Goal: Task Accomplishment & Management: Complete application form

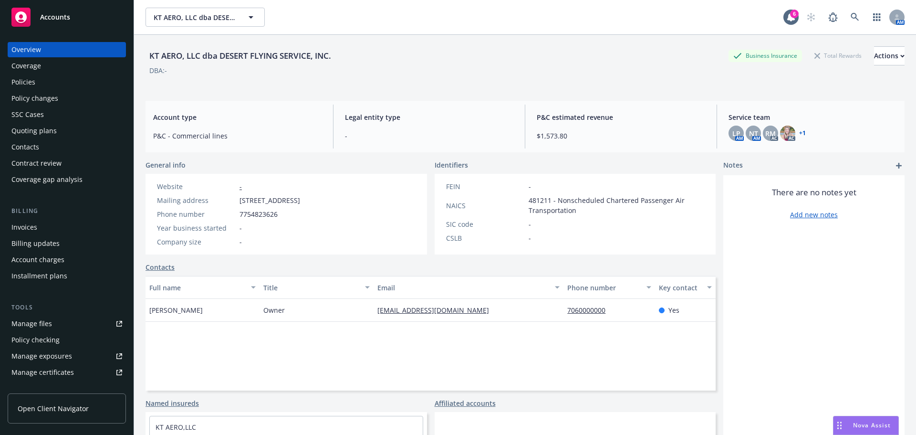
click at [30, 321] on div "Manage files" at bounding box center [31, 323] width 41 height 15
click at [845, 19] on link at bounding box center [854, 17] width 19 height 19
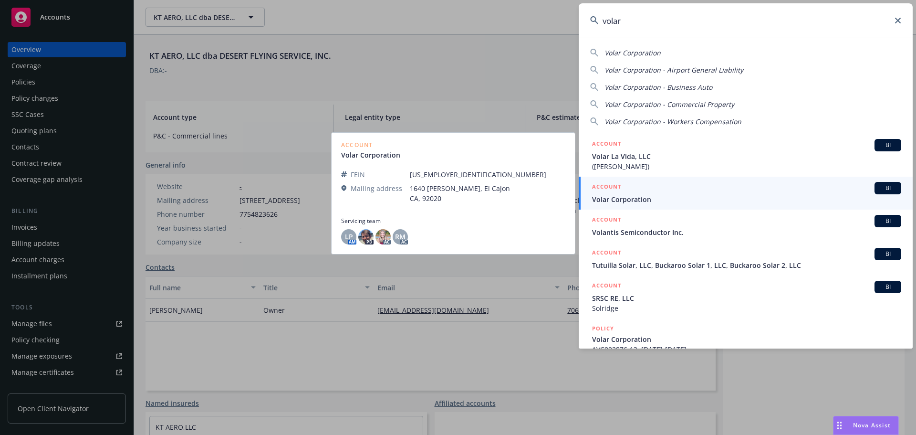
type input "volar"
click at [785, 178] on link "ACCOUNT BI Volar Corporation" at bounding box center [746, 192] width 334 height 33
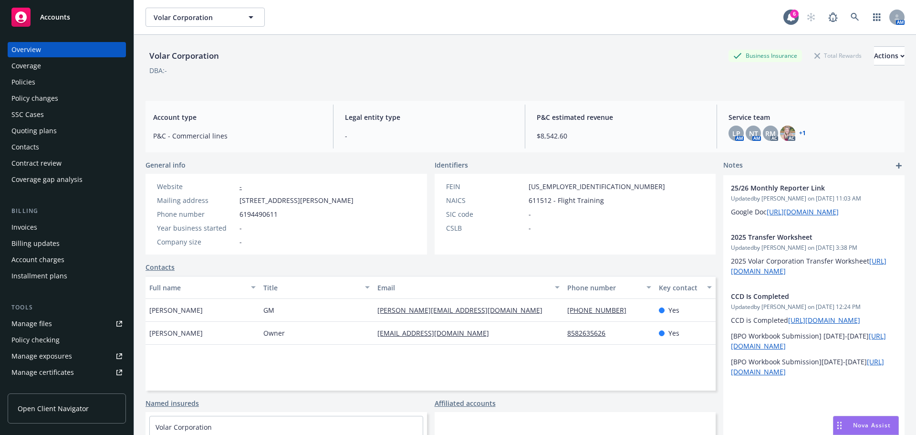
click at [47, 87] on div "Policies" at bounding box center [66, 81] width 111 height 15
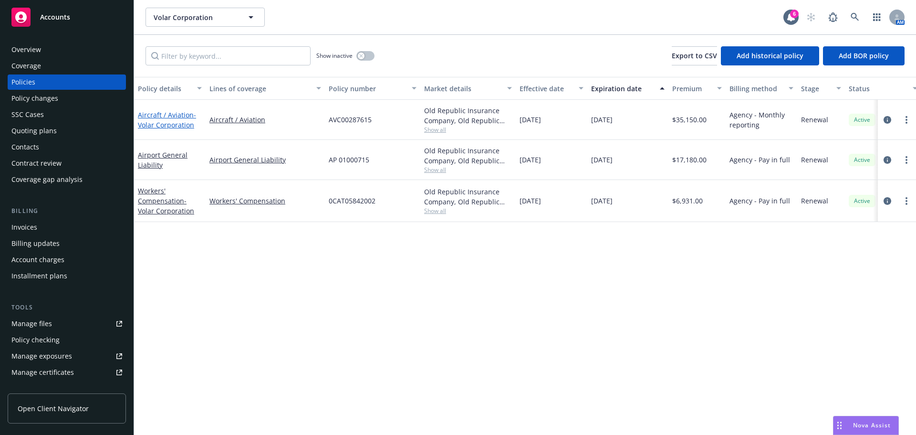
click at [152, 110] on link "Aircraft / Aviation - Volar Corporation" at bounding box center [167, 119] width 58 height 19
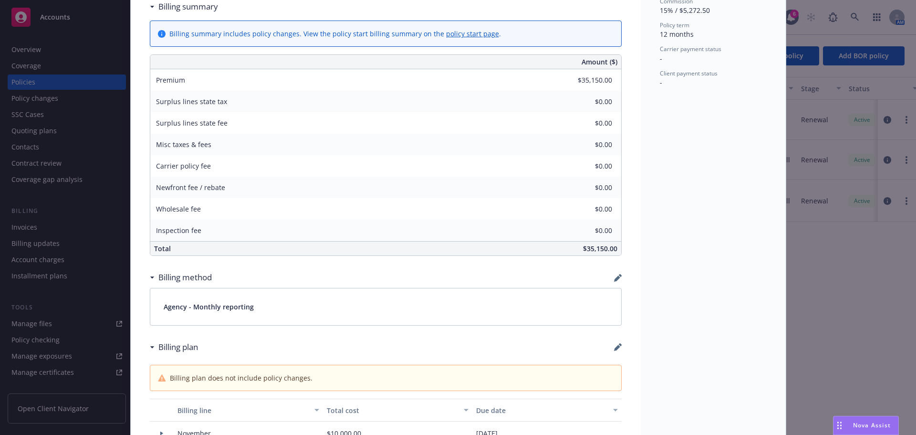
scroll to position [572, 0]
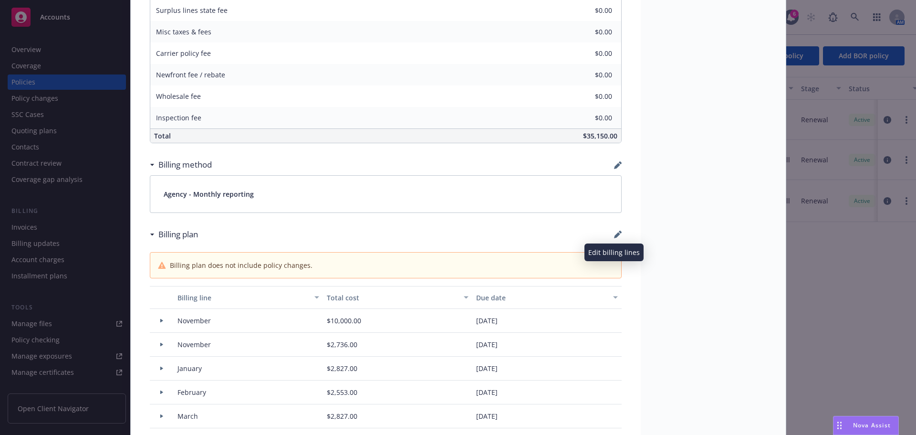
click at [614, 231] on icon "button" at bounding box center [618, 234] width 8 height 8
select select "November"
select select "February"
select select "March"
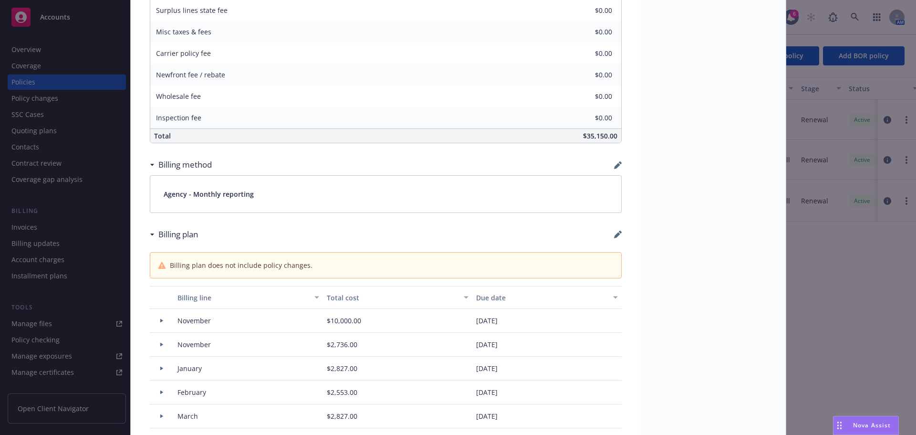
select select "April"
select select "July"
select select "May"
select select "June"
select select "October"
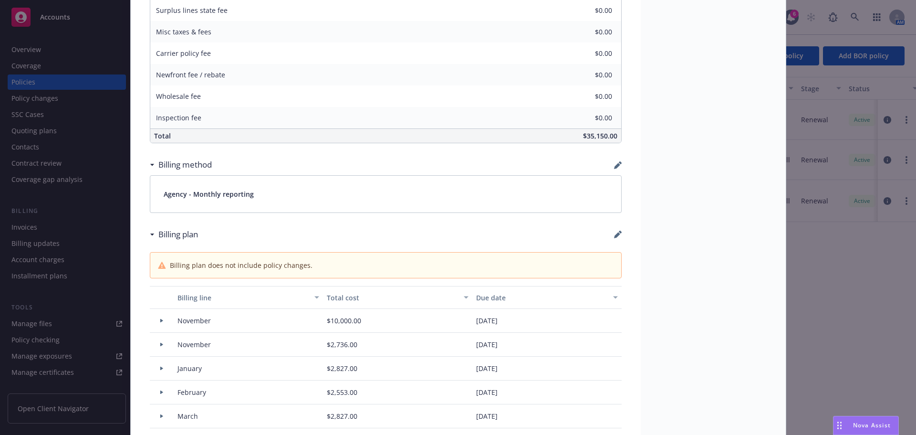
select select "December"
select select "February"
select select "March"
select select "June"
select select "September"
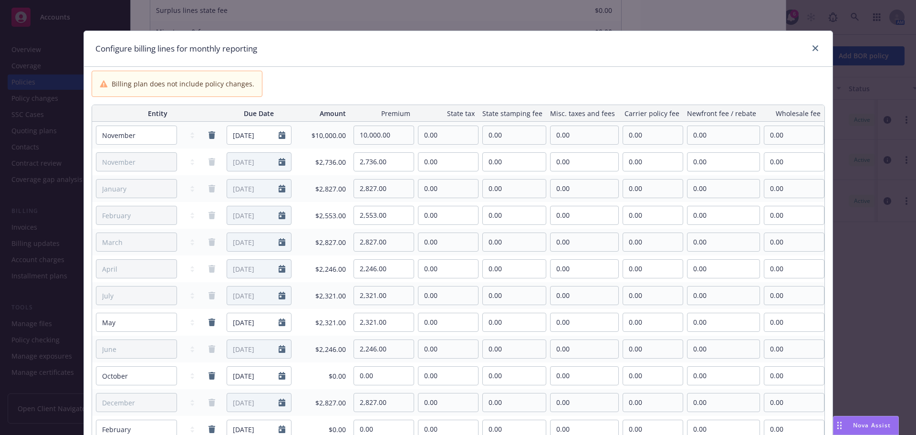
scroll to position [95, 0]
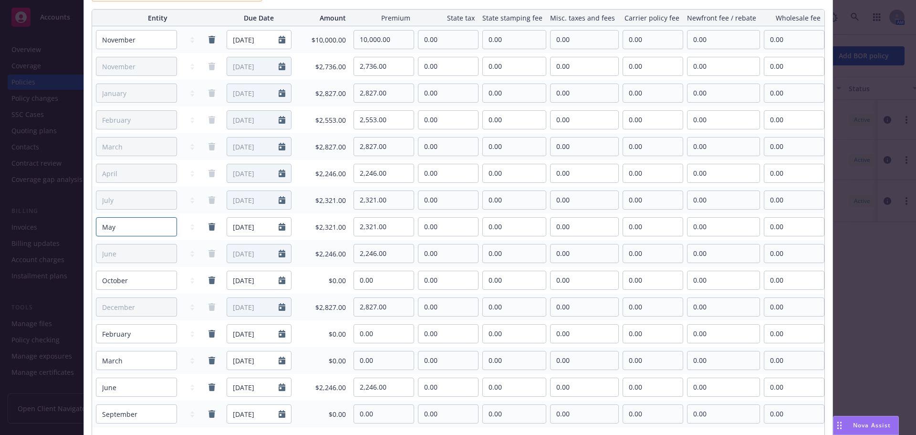
click at [135, 233] on select "January February March April May June July August September October November De…" at bounding box center [136, 226] width 81 height 19
select select "August"
click at [96, 217] on select "January February March April May June July August September October November De…" at bounding box center [136, 226] width 81 height 19
type input "08/01/2027"
click at [255, 231] on input "08/01/2027" at bounding box center [253, 227] width 52 height 18
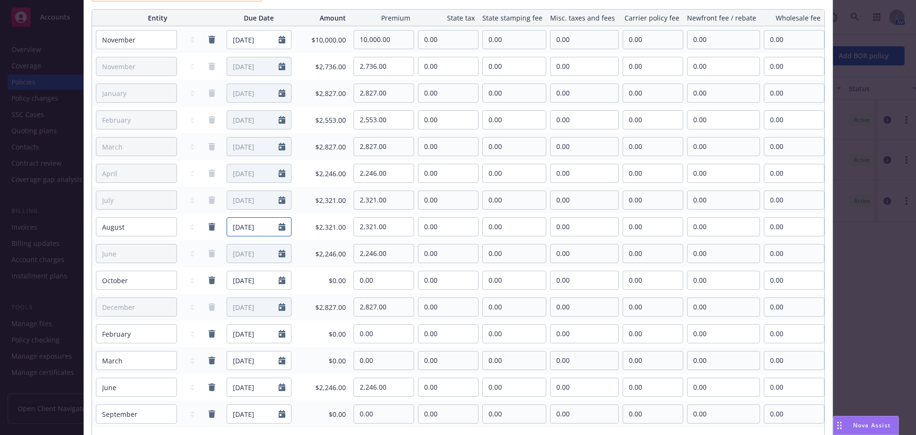
select select "8"
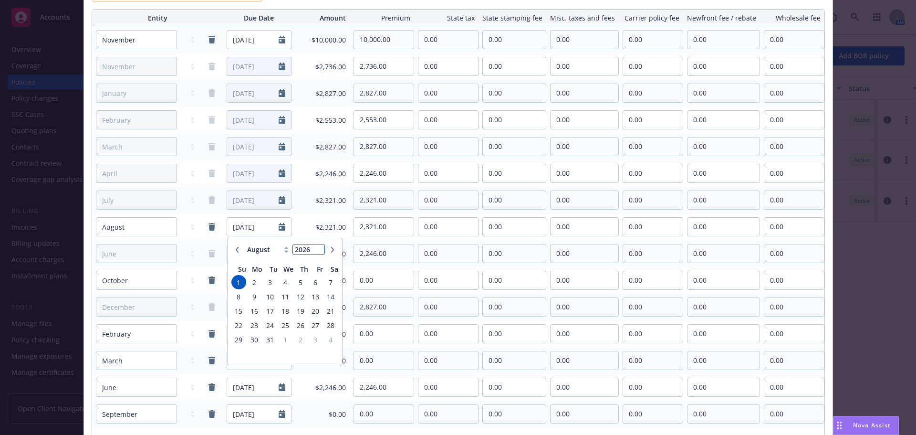
click at [319, 251] on input "2026" at bounding box center [308, 249] width 31 height 10
type input "2025"
click at [319, 251] on input "2025" at bounding box center [308, 249] width 31 height 10
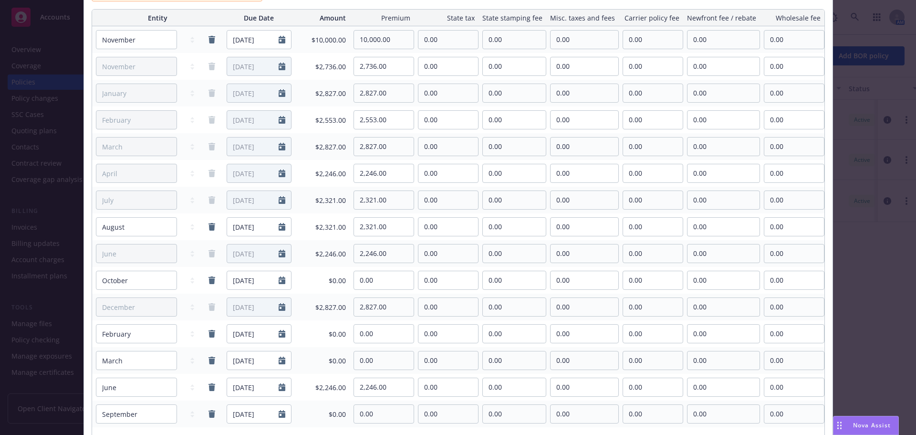
click at [301, 222] on span "$2,321.00" at bounding box center [322, 227] width 47 height 10
click at [396, 225] on input "2,321.00" at bounding box center [384, 227] width 60 height 18
click at [311, 234] on div "$2,321.00" at bounding box center [322, 226] width 55 height 21
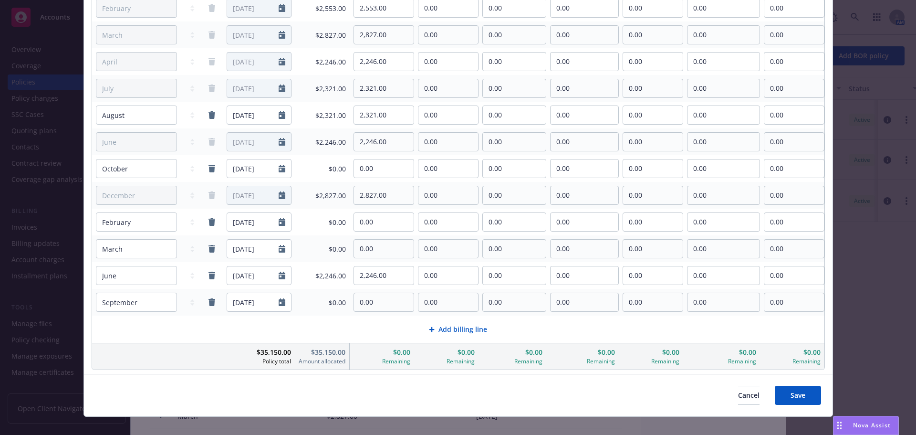
scroll to position [219, 0]
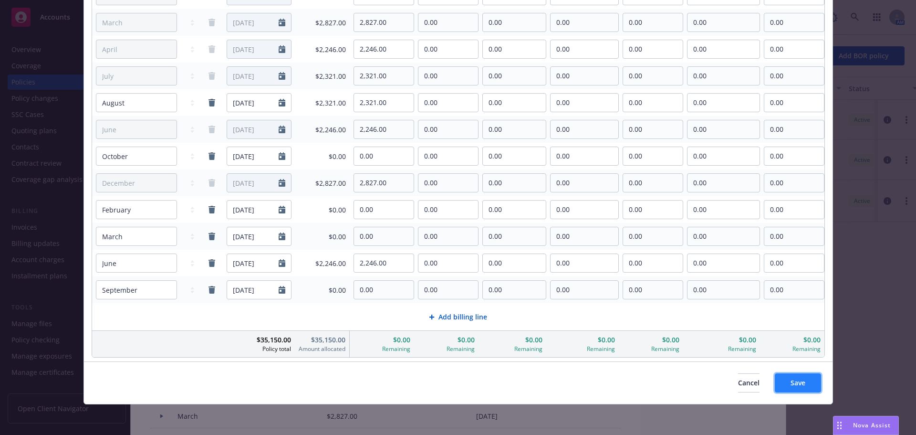
click at [799, 380] on button "Save" at bounding box center [798, 382] width 46 height 19
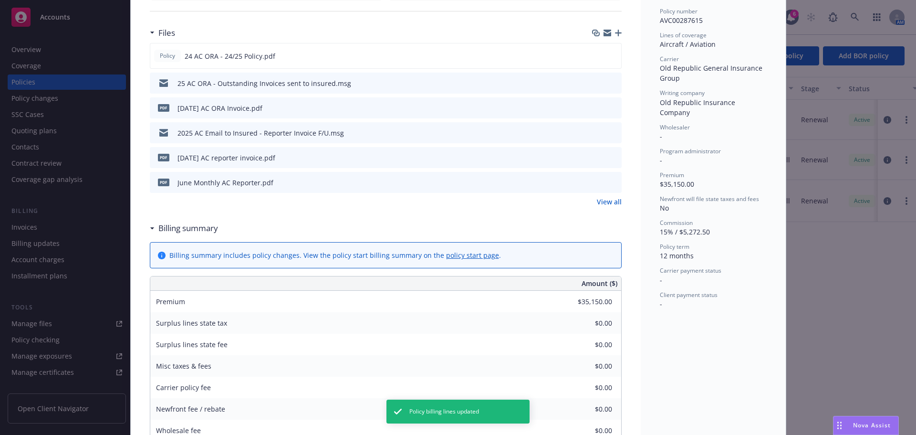
scroll to position [0, 0]
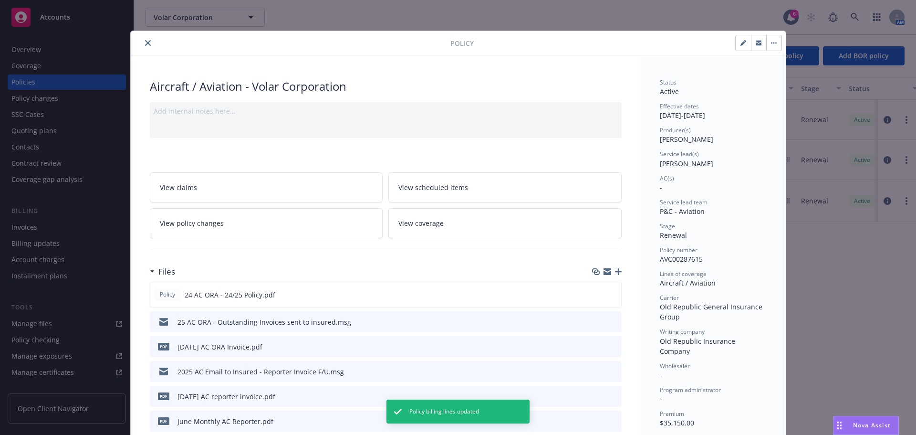
click at [146, 46] on button "close" at bounding box center [147, 42] width 11 height 11
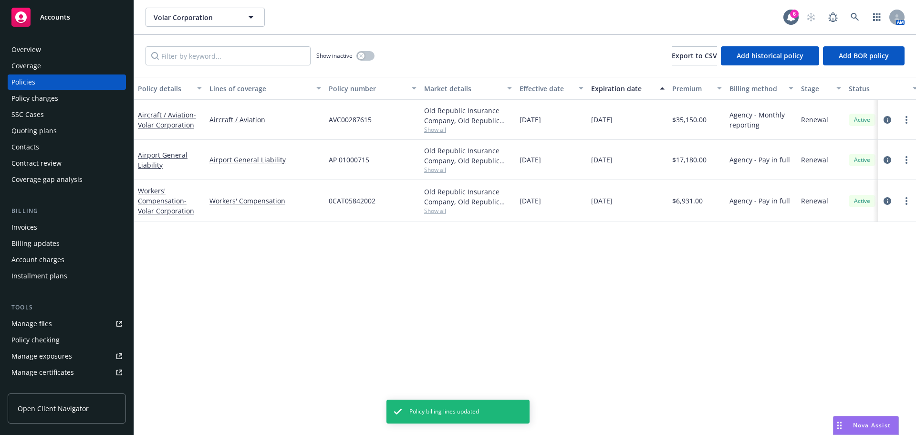
click at [53, 233] on div "Invoices" at bounding box center [66, 226] width 111 height 15
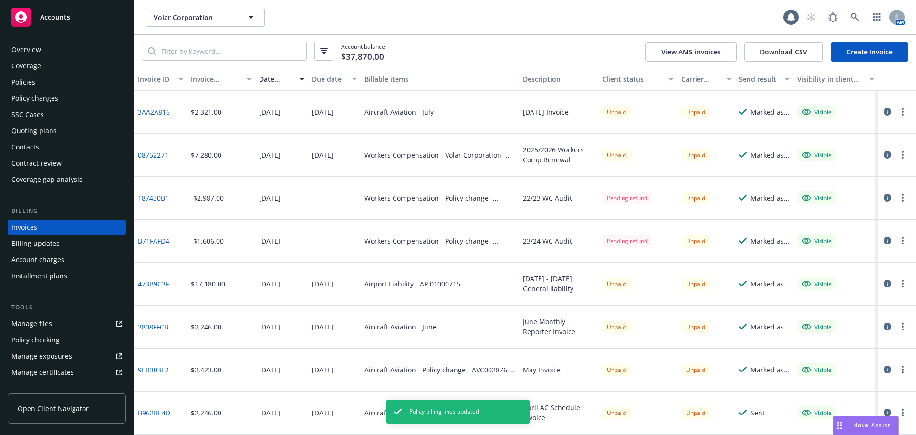
click at [859, 52] on link "Create Invoice" at bounding box center [869, 51] width 78 height 19
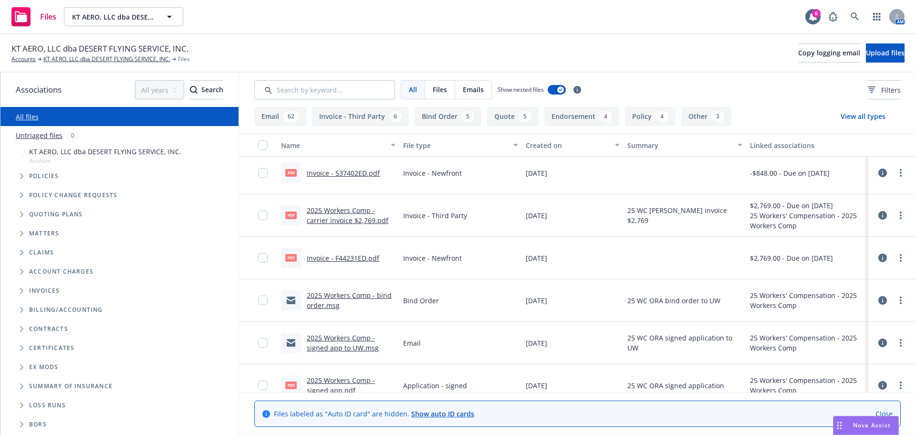
scroll to position [334, 0]
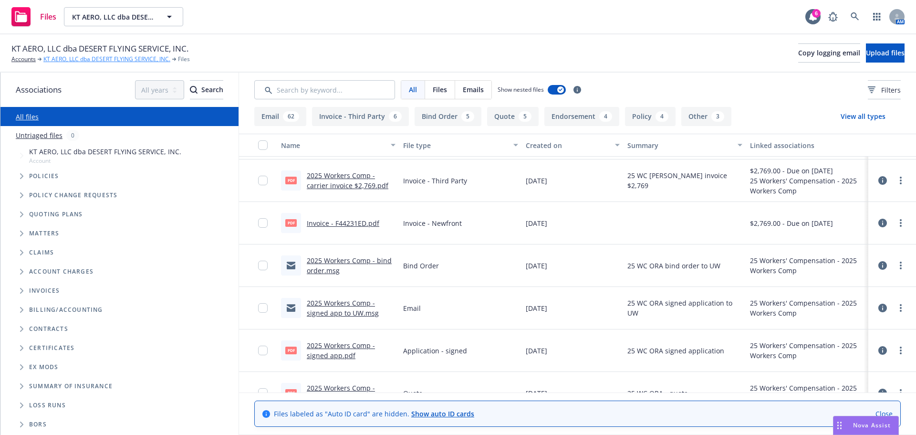
click at [55, 57] on link "KT AERO, LLC dba DESERT FLYING SERVICE, INC." at bounding box center [106, 59] width 127 height 9
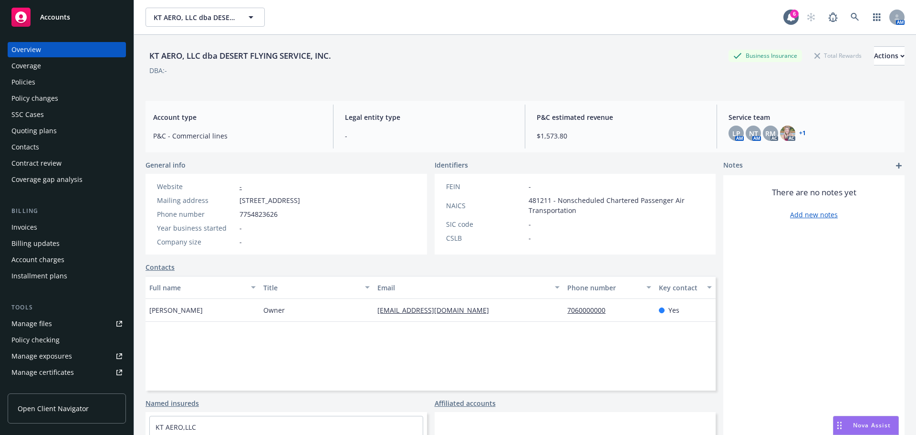
click at [21, 76] on div "Policies" at bounding box center [23, 81] width 24 height 15
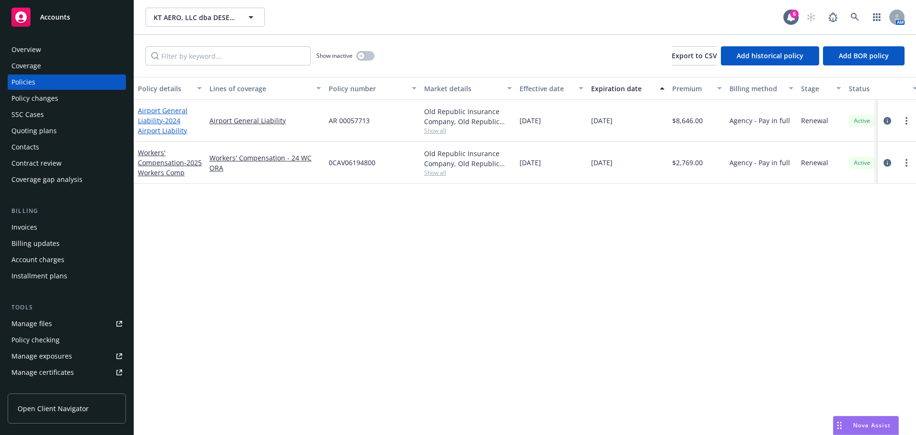
click at [162, 132] on span "- 2024 Airport Liability" at bounding box center [162, 125] width 49 height 19
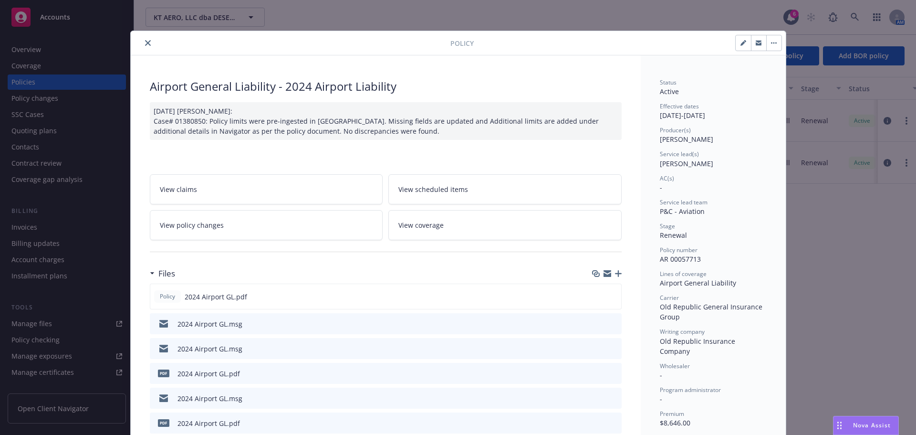
click at [145, 43] on icon "close" at bounding box center [148, 43] width 6 height 6
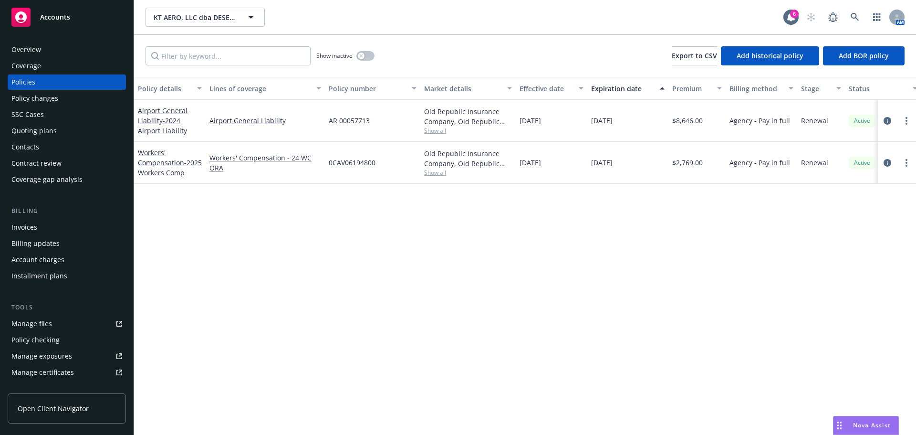
click at [55, 113] on div "SSC Cases" at bounding box center [66, 114] width 111 height 15
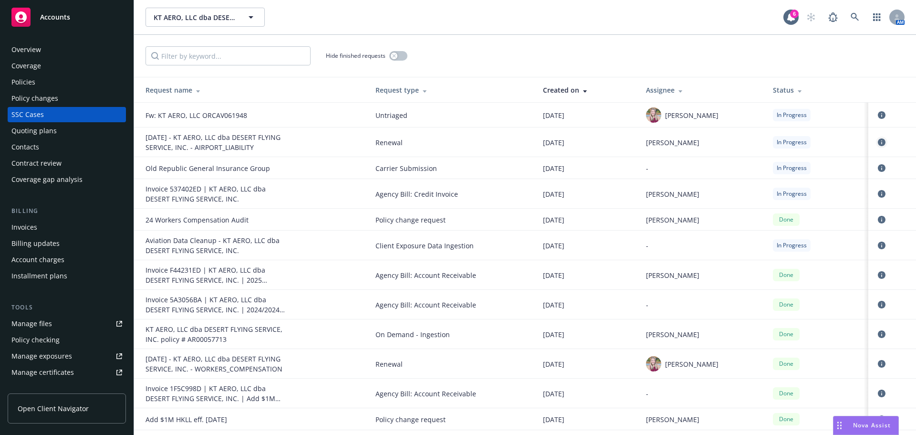
click at [876, 138] on link "circleInformation" at bounding box center [881, 141] width 11 height 11
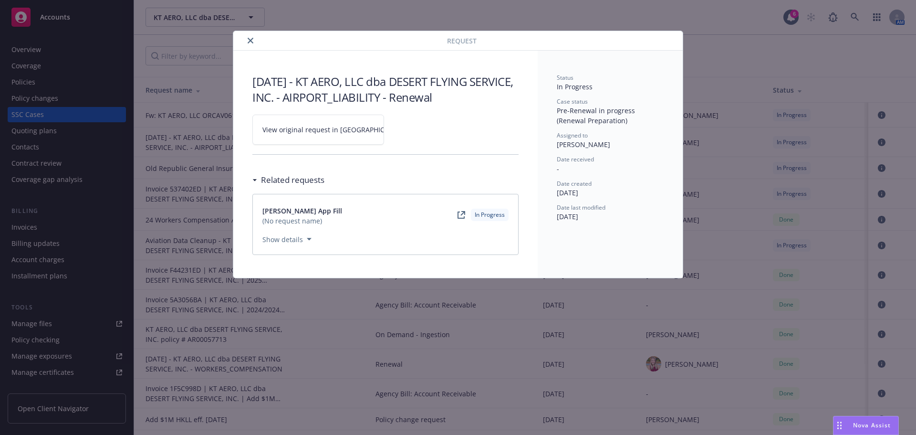
click at [296, 135] on link "View original request in SSC" at bounding box center [318, 129] width 132 height 30
click at [248, 40] on icon "close" at bounding box center [251, 41] width 6 height 6
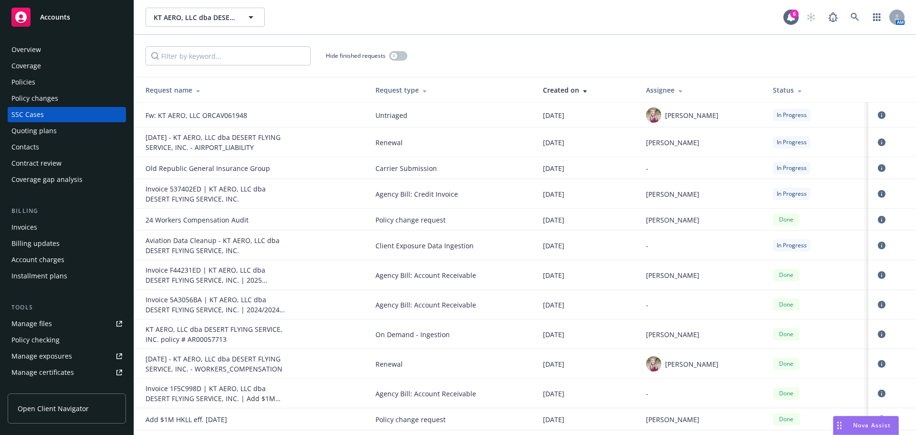
click at [844, 17] on div "AM" at bounding box center [852, 17] width 103 height 19
click at [849, 14] on link at bounding box center [854, 17] width 19 height 19
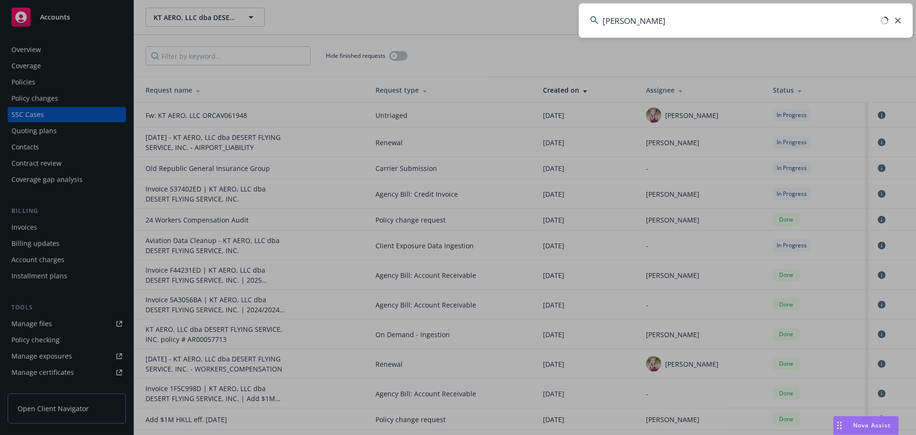
type input "drew elliott"
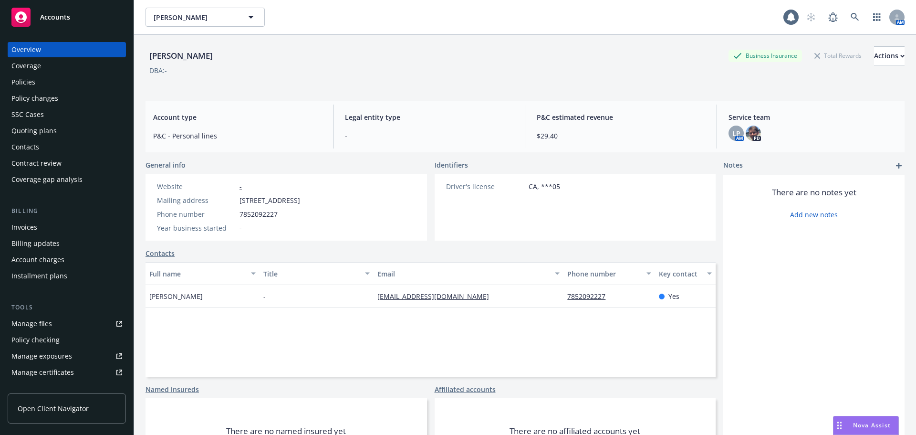
click at [55, 89] on div "Policies" at bounding box center [66, 81] width 111 height 15
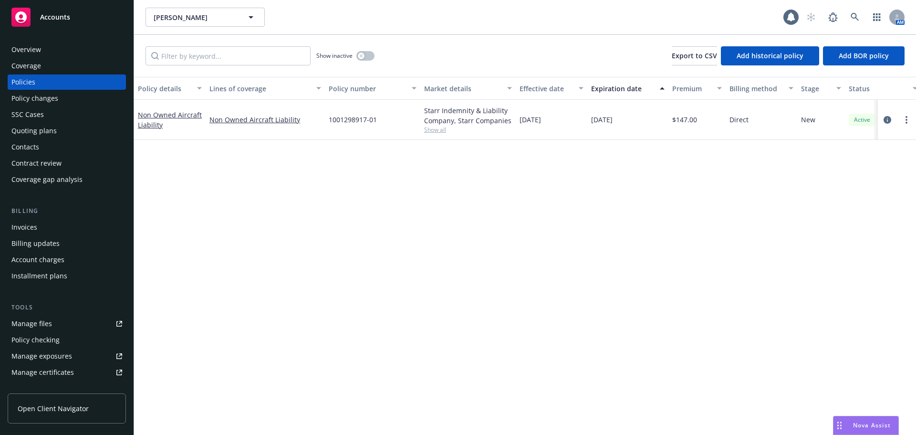
click at [359, 119] on span "1001298917-01" at bounding box center [353, 119] width 48 height 10
click at [358, 119] on span "1001298917-01" at bounding box center [353, 119] width 48 height 10
copy span "1001298917-01"
click at [855, 18] on icon at bounding box center [855, 17] width 8 height 8
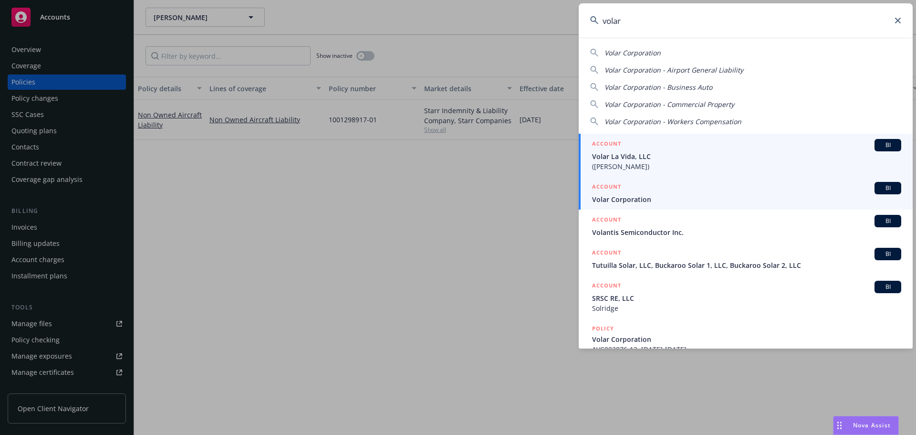
type input "volar"
click at [640, 200] on span "Volar Corporation" at bounding box center [746, 199] width 309 height 10
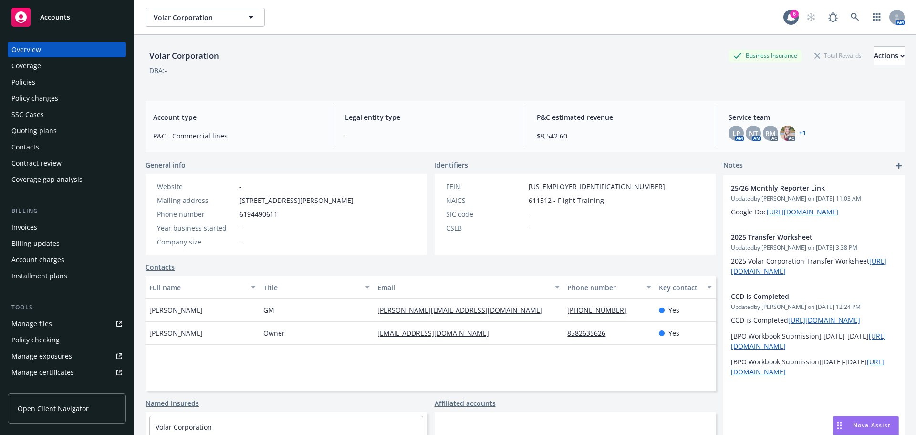
click at [38, 235] on div "Invoices Billing updates Account charges Installment plans" at bounding box center [67, 251] width 118 height 64
click at [19, 230] on div "Invoices" at bounding box center [24, 226] width 26 height 15
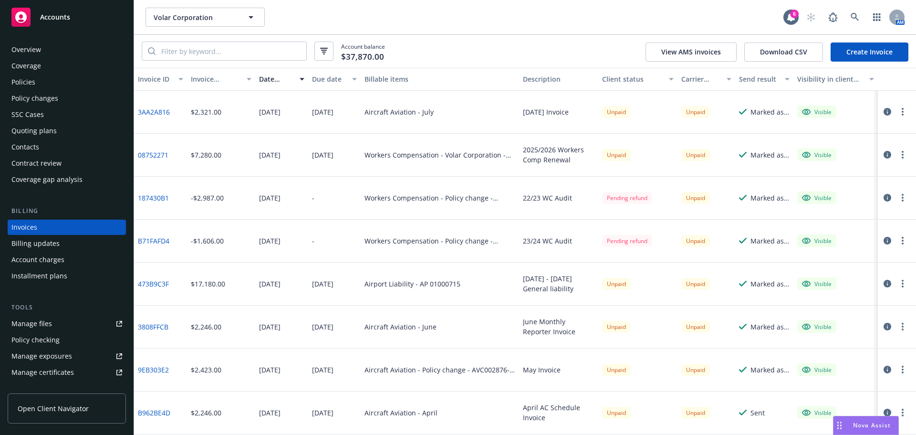
click at [864, 50] on link "Create Invoice" at bounding box center [869, 51] width 78 height 19
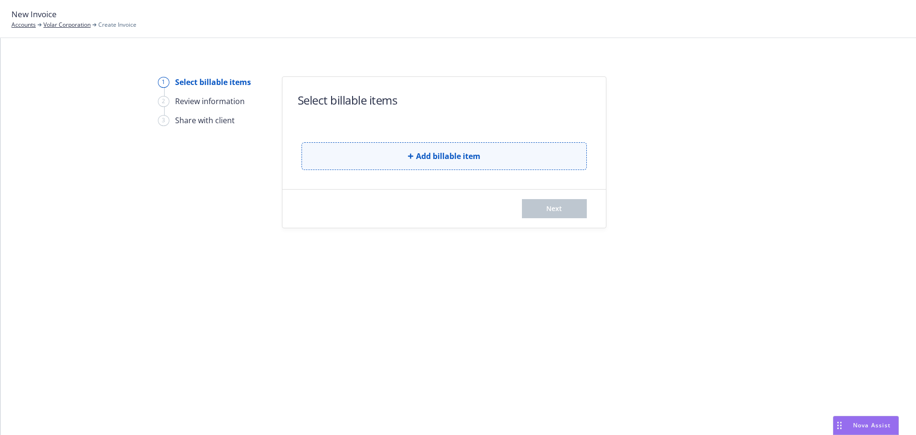
click at [489, 145] on button "Add billable item" at bounding box center [443, 156] width 285 height 28
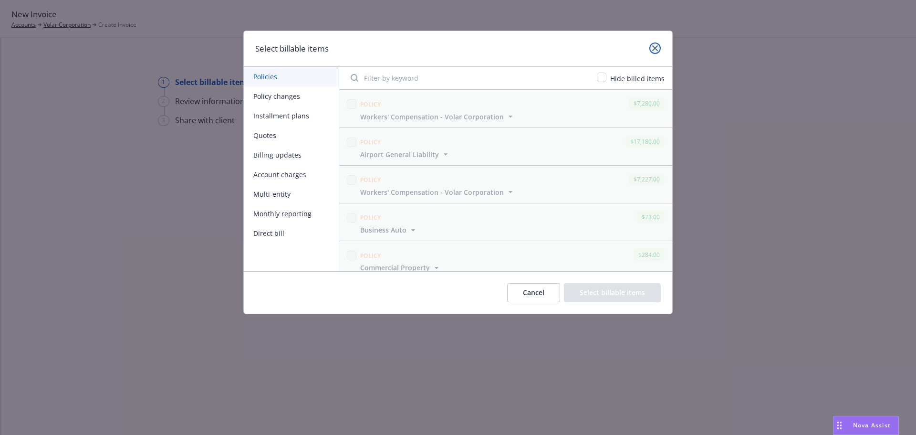
click at [651, 49] on link "close" at bounding box center [654, 47] width 11 height 11
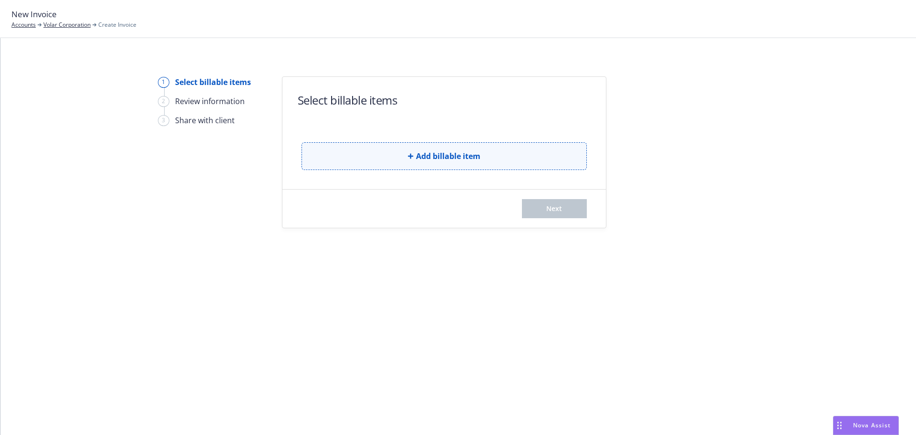
click at [409, 159] on button "Add billable item" at bounding box center [443, 156] width 285 height 28
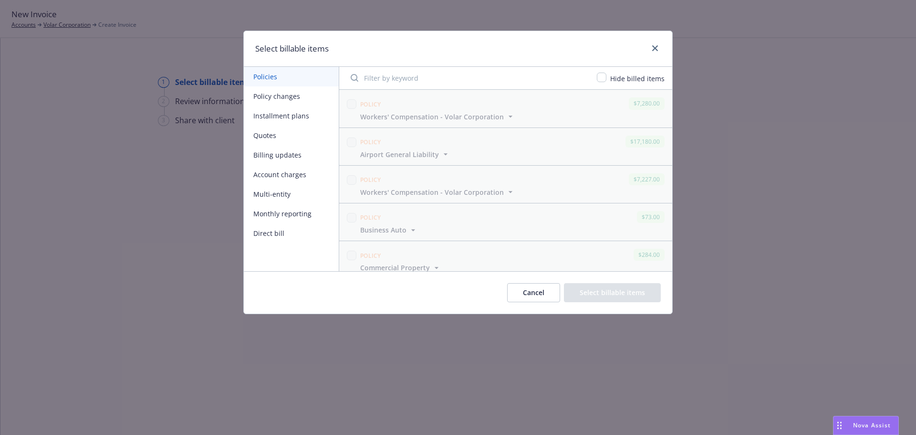
click at [277, 97] on button "Policy changes" at bounding box center [291, 96] width 95 height 20
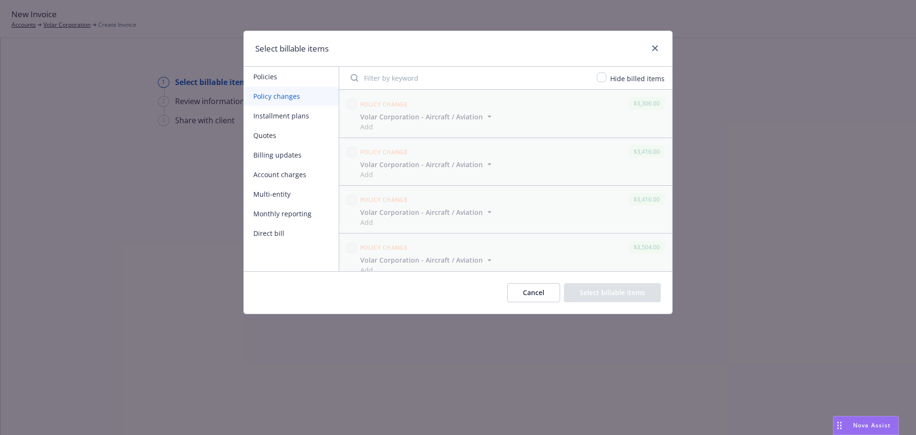
click at [283, 116] on button "Installment plans" at bounding box center [291, 116] width 95 height 20
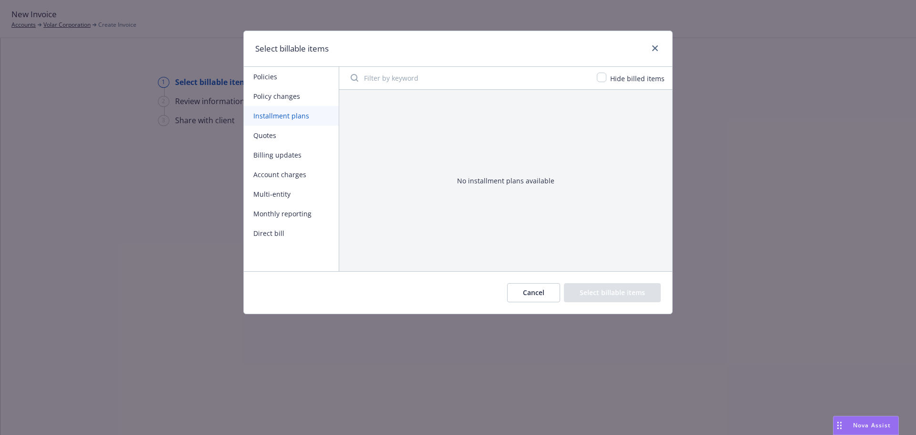
click at [291, 208] on button "Monthly reporting" at bounding box center [291, 214] width 95 height 20
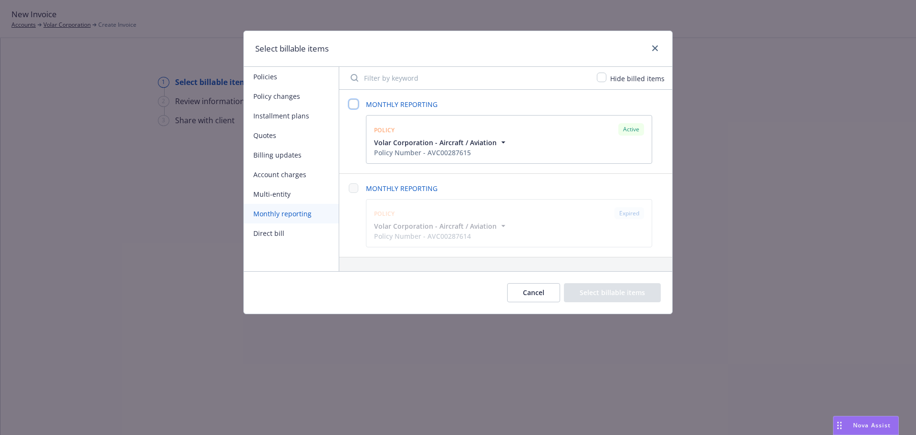
click at [349, 105] on input "checkbox" at bounding box center [354, 104] width 10 height 10
checkbox input "false"
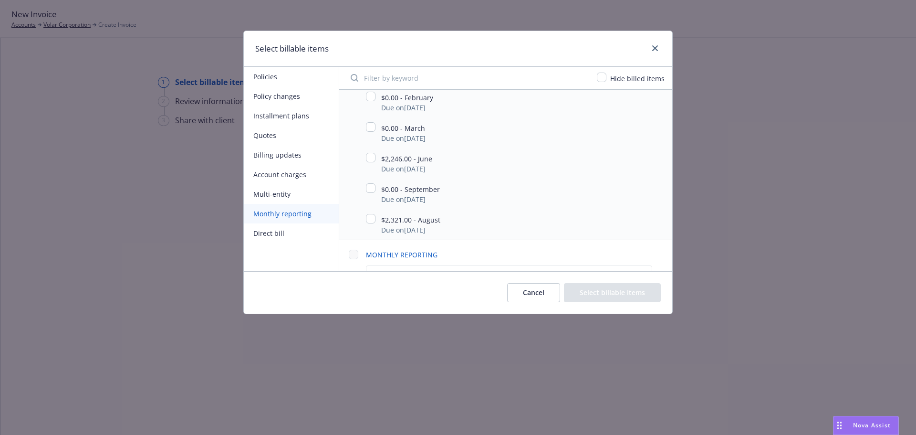
scroll to position [525, 0]
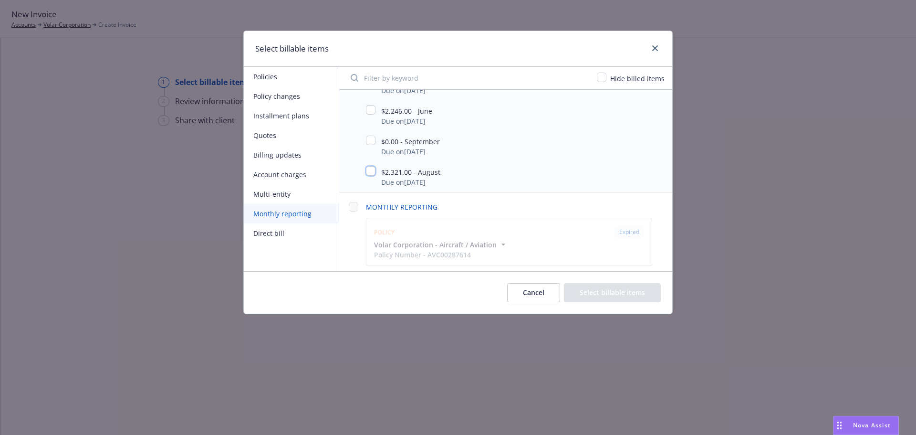
click at [371, 168] on input "checkbox" at bounding box center [371, 171] width 10 height 10
checkbox input "true"
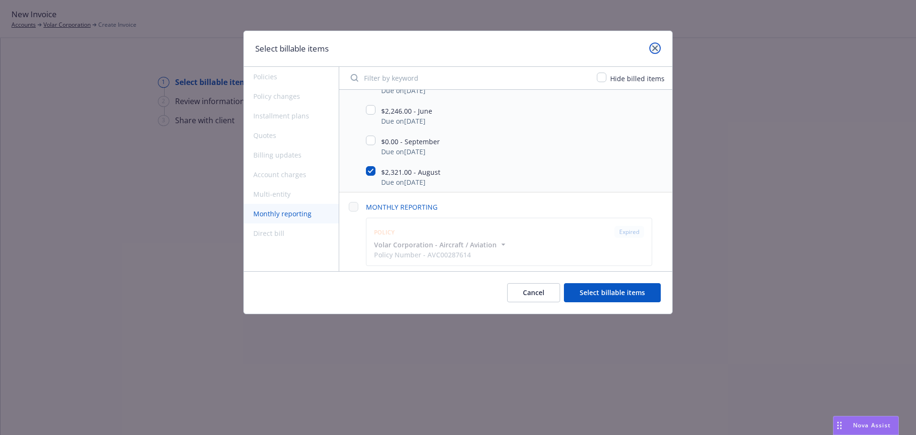
click at [656, 47] on icon "close" at bounding box center [655, 48] width 6 height 6
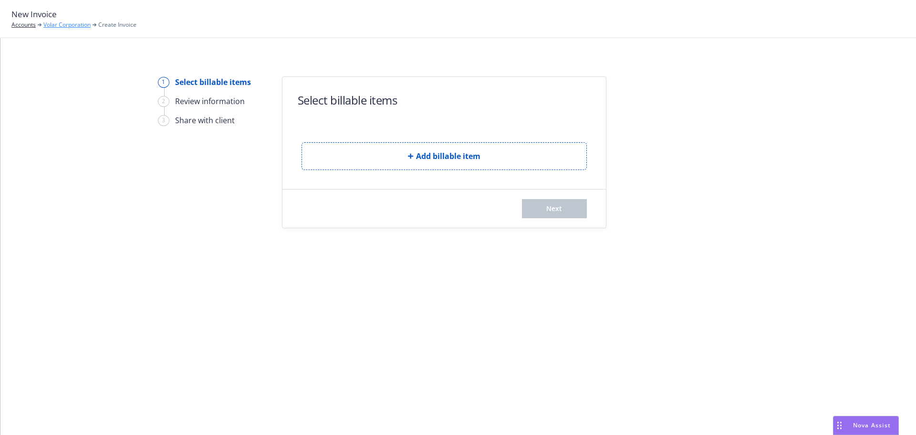
click at [57, 26] on link "Volar Corporation" at bounding box center [66, 25] width 47 height 9
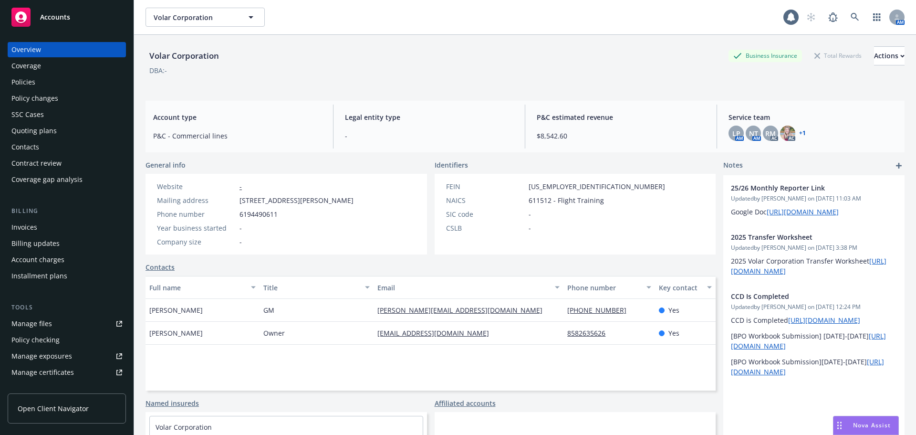
click at [54, 83] on div "Policies" at bounding box center [66, 81] width 111 height 15
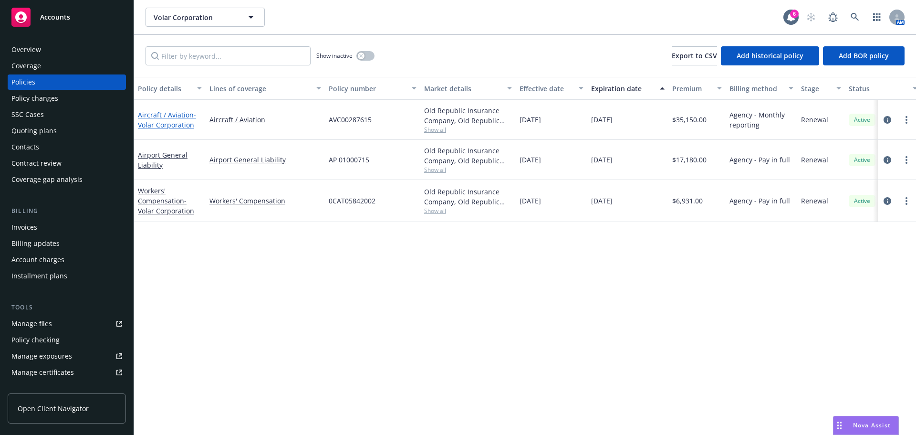
click at [168, 122] on span "- Volar Corporation" at bounding box center [167, 119] width 58 height 19
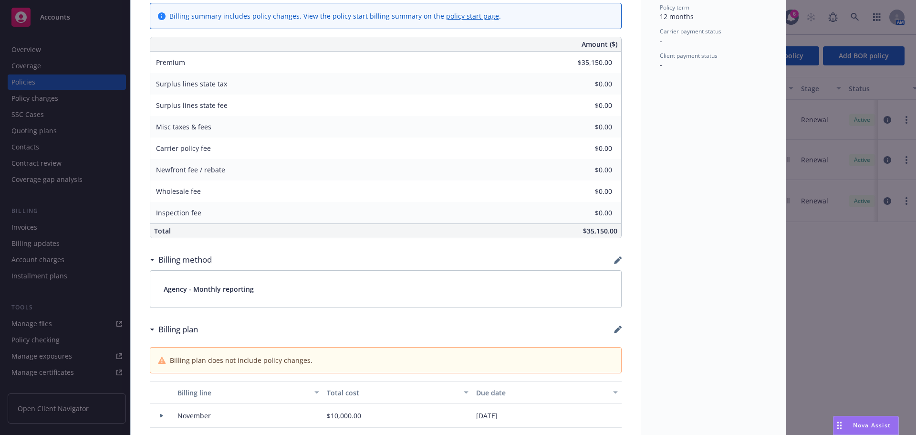
scroll to position [620, 0]
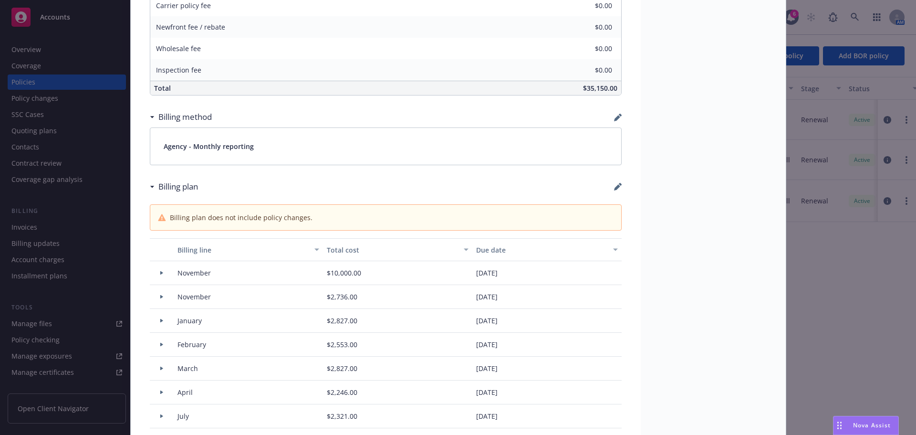
click at [614, 183] on icon "button" at bounding box center [618, 187] width 8 height 8
select select "November"
select select "February"
select select "March"
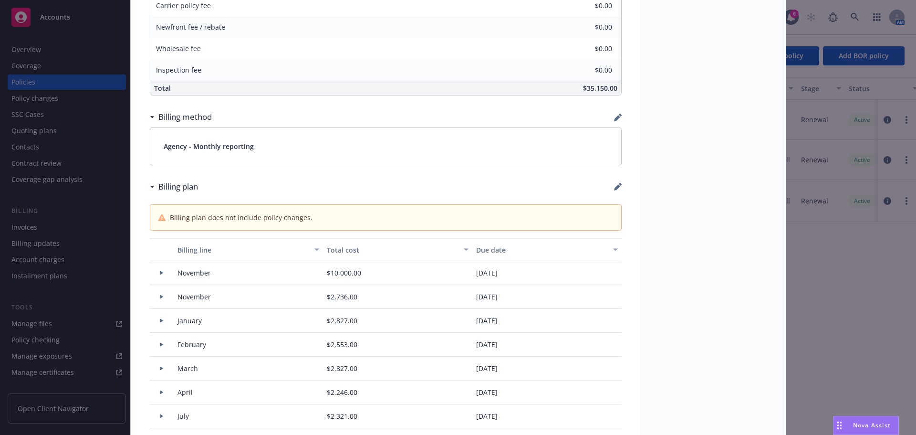
select select "April"
select select "July"
select select "June"
select select "October"
select select "December"
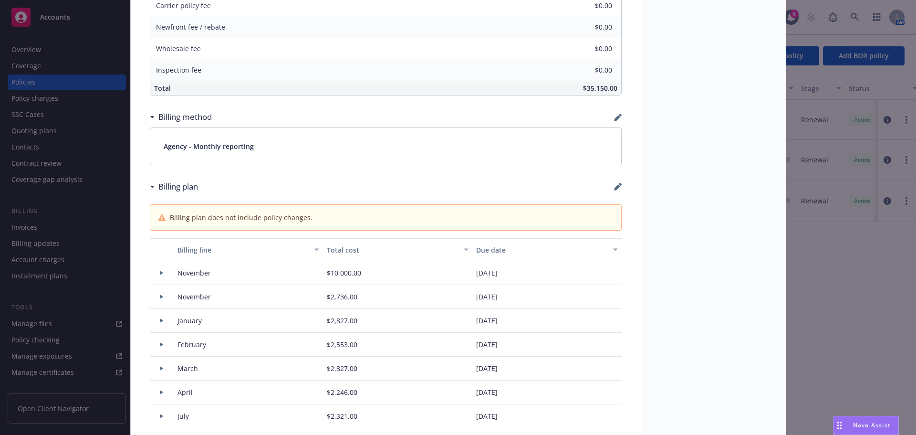
select select "February"
select select "March"
select select "June"
select select "September"
select select "August"
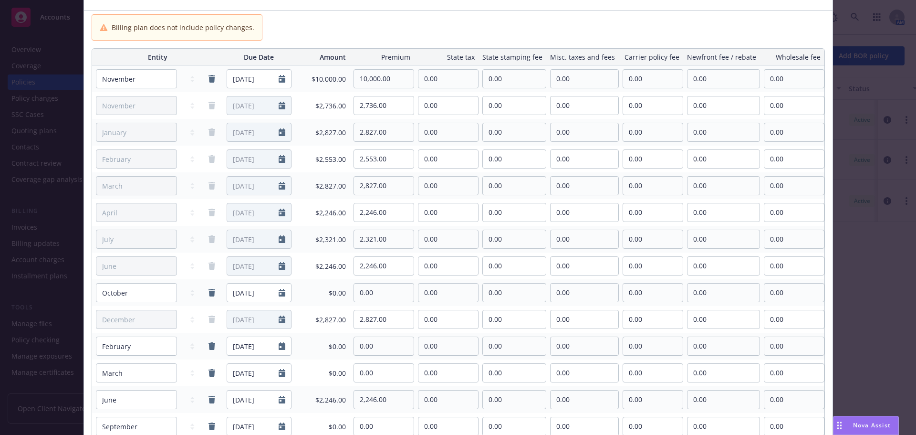
scroll to position [143, 0]
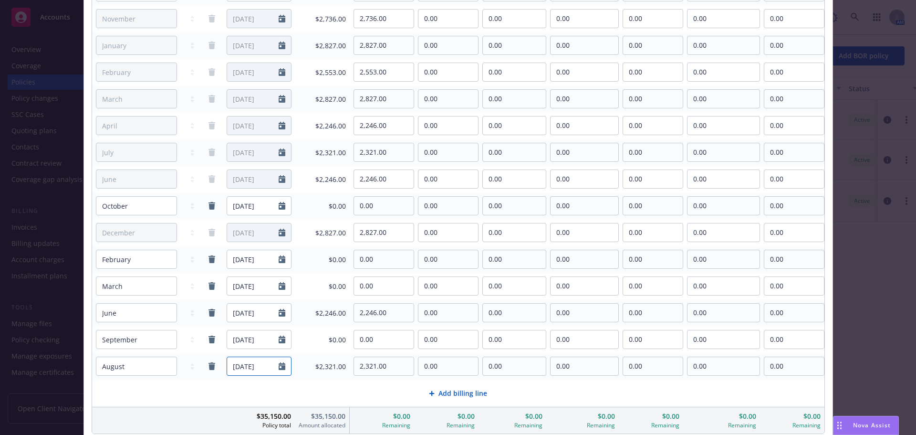
click at [266, 366] on input "08/01/2027" at bounding box center [253, 366] width 52 height 18
select select "8"
click at [240, 366] on input "[DATE]" at bounding box center [253, 366] width 52 height 18
type input "09/15/2025"
click at [374, 389] on div "Add billing line" at bounding box center [458, 392] width 716 height 11
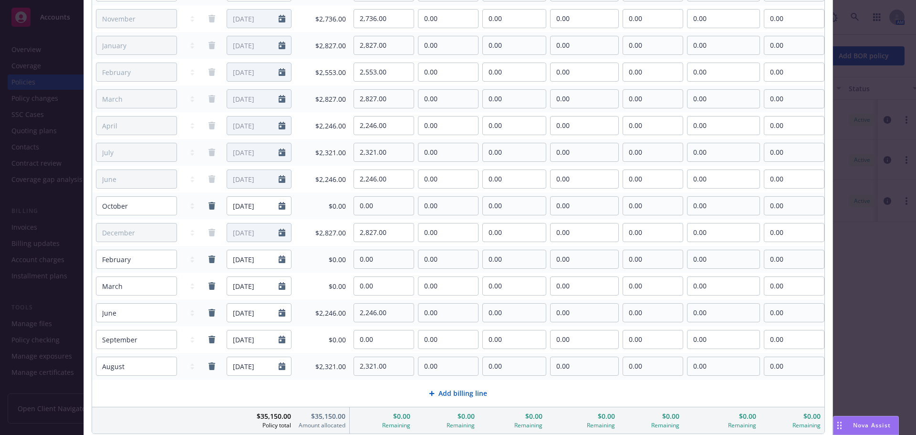
select select "October"
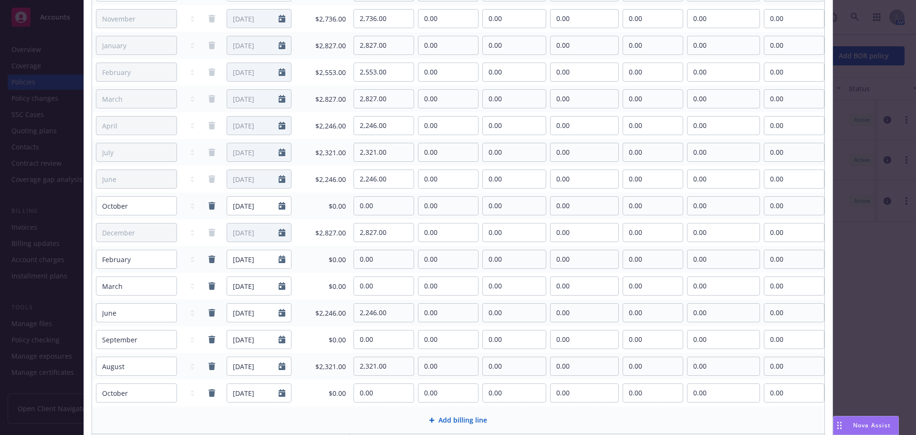
scroll to position [246, 0]
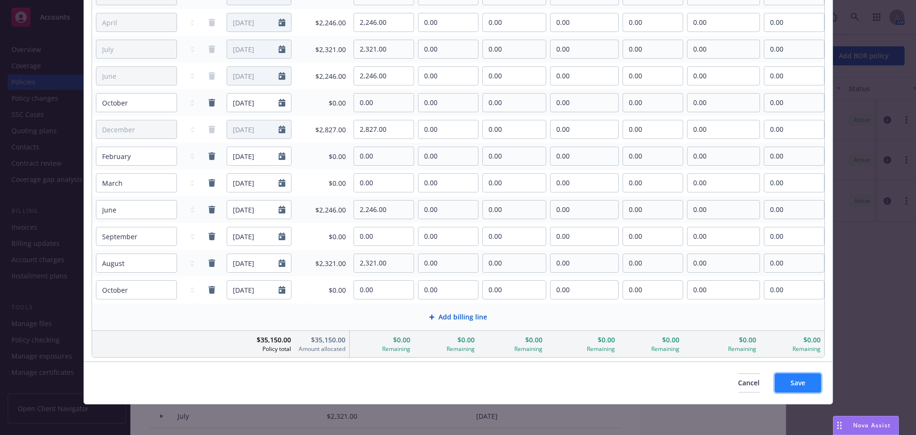
click at [790, 377] on button "Save" at bounding box center [798, 382] width 46 height 19
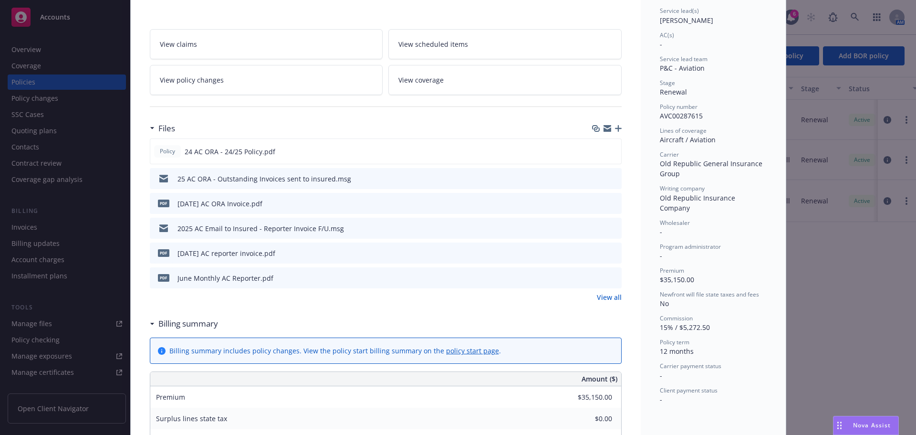
scroll to position [0, 0]
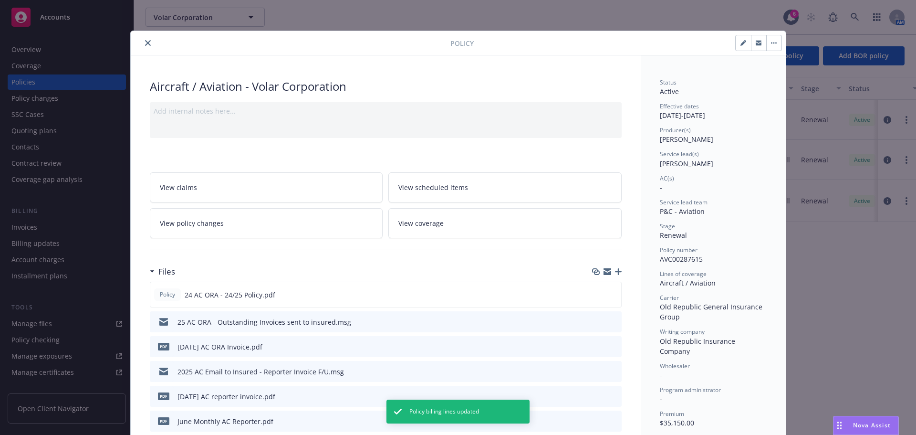
click at [145, 43] on icon "close" at bounding box center [148, 43] width 6 height 6
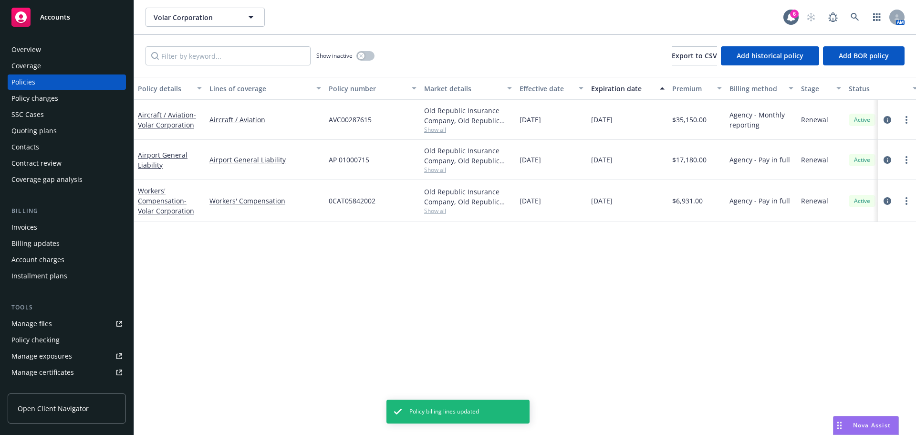
click at [37, 227] on div "Invoices" at bounding box center [66, 226] width 111 height 15
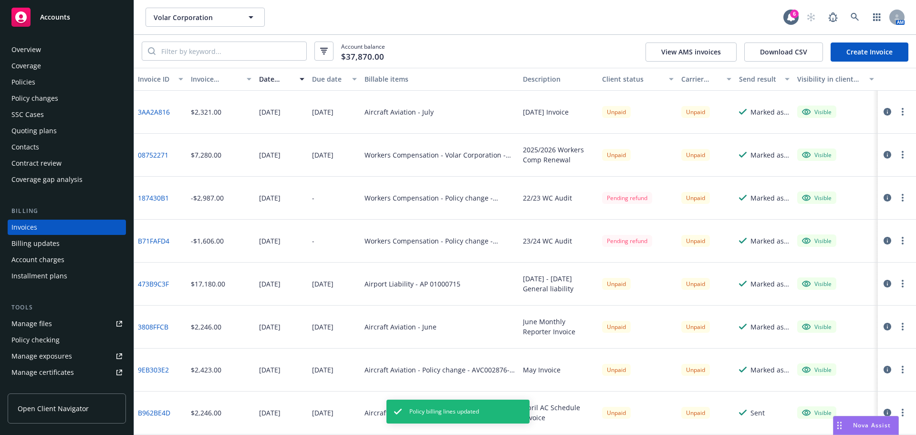
click at [847, 49] on link "Create Invoice" at bounding box center [869, 51] width 78 height 19
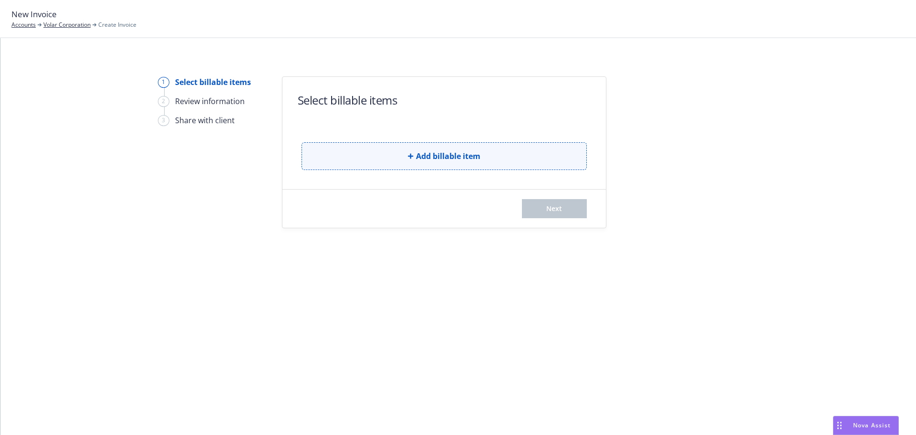
click at [382, 150] on button "Add billable item" at bounding box center [443, 156] width 285 height 28
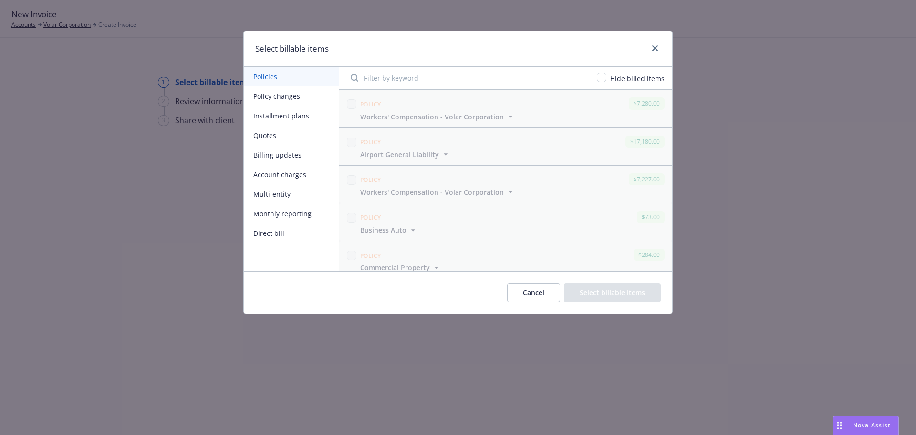
click at [265, 232] on button "Direct bill" at bounding box center [291, 233] width 95 height 20
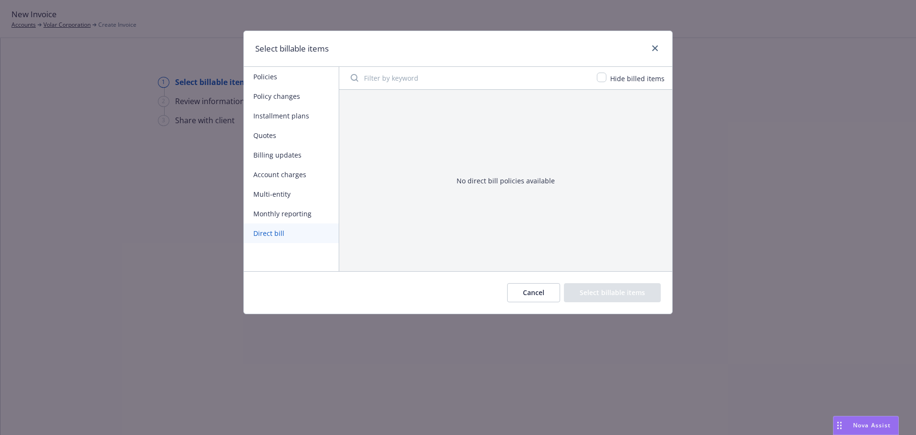
click at [275, 216] on button "Monthly reporting" at bounding box center [291, 214] width 95 height 20
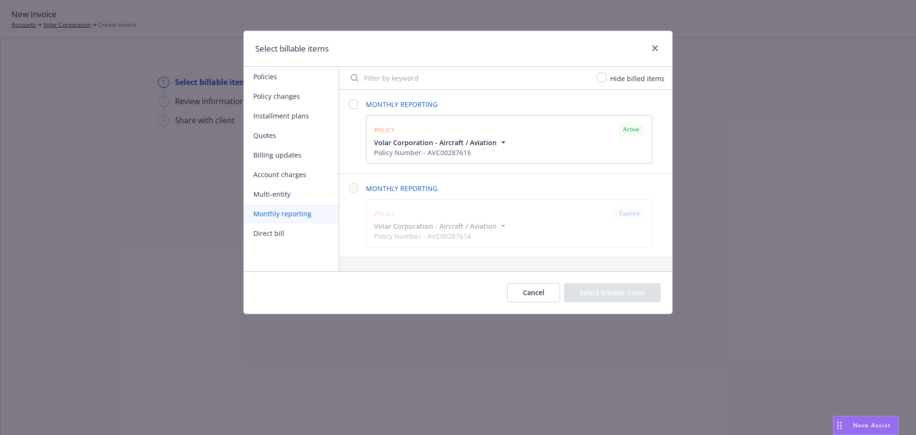
click at [358, 108] on div "MONTHLY REPORTING Policy Active Volar Corporation - Aircraft / Aviation Policy …" at bounding box center [506, 131] width 314 height 64
click at [355, 102] on input "checkbox" at bounding box center [354, 104] width 10 height 10
checkbox input "false"
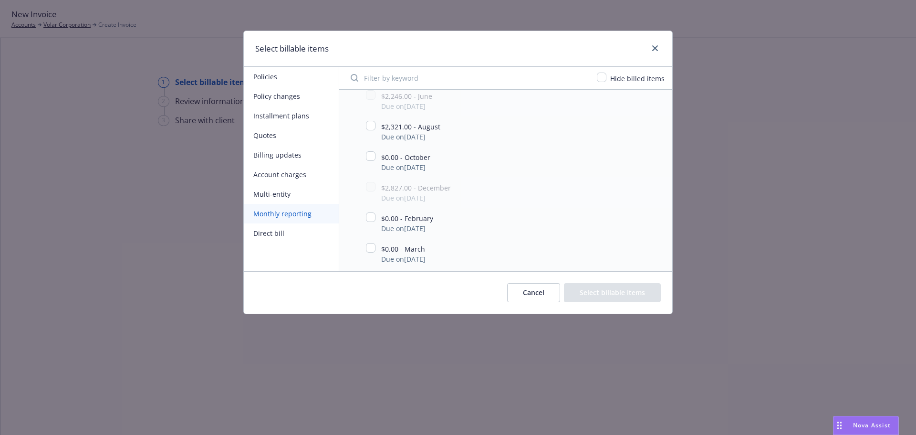
scroll to position [334, 0]
click at [372, 180] on input "checkbox" at bounding box center [371, 179] width 10 height 10
checkbox input "true"
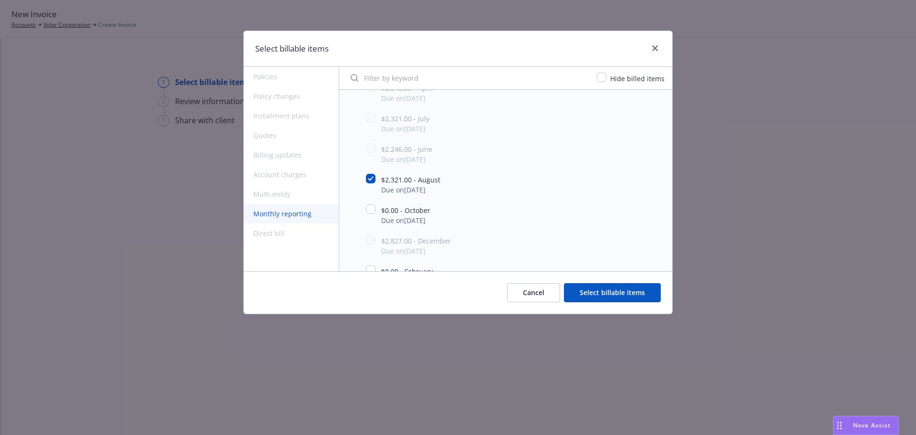
click at [615, 291] on button "Select billable items" at bounding box center [612, 292] width 97 height 19
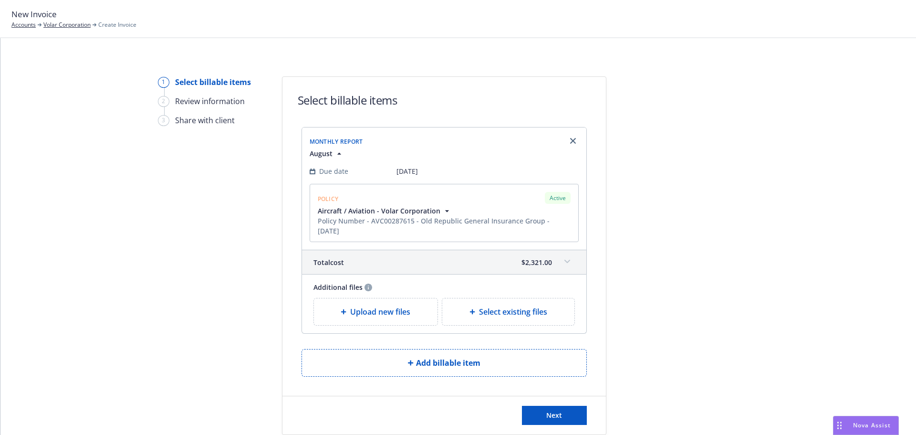
scroll to position [38, 0]
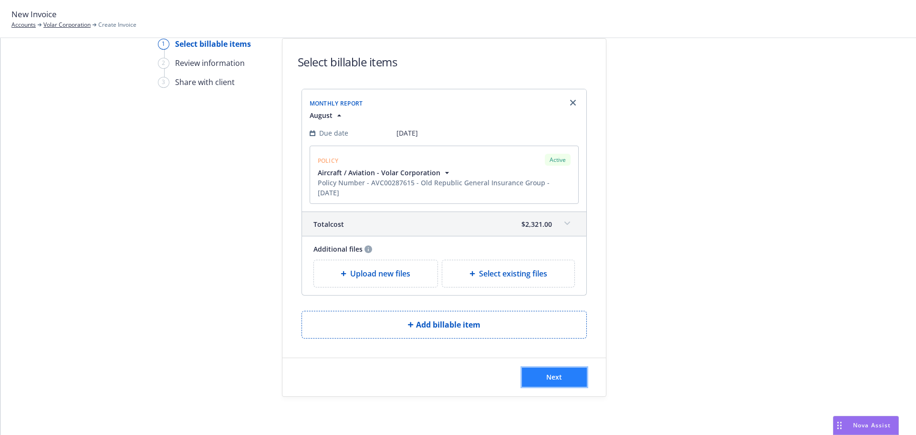
click at [550, 379] on span "Next" at bounding box center [554, 376] width 16 height 9
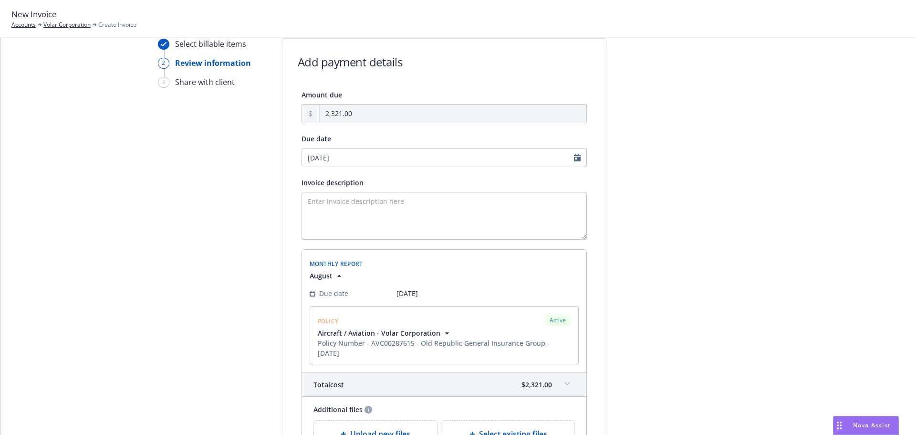
scroll to position [156, 0]
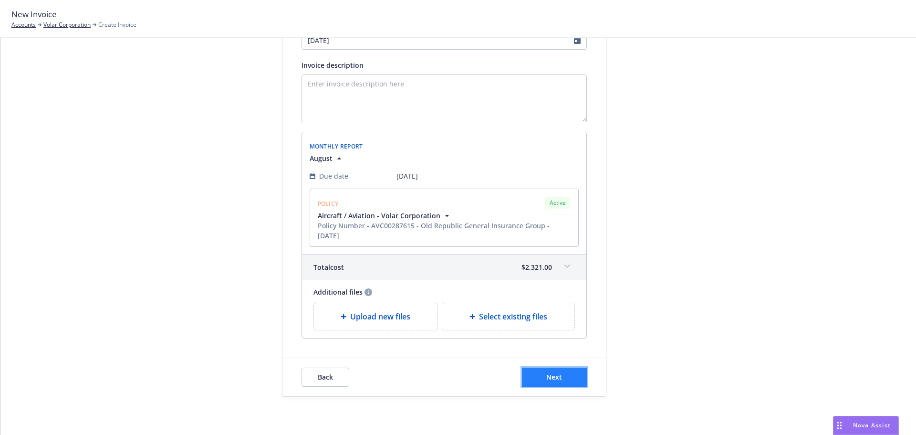
click at [551, 376] on span "Next" at bounding box center [554, 376] width 16 height 9
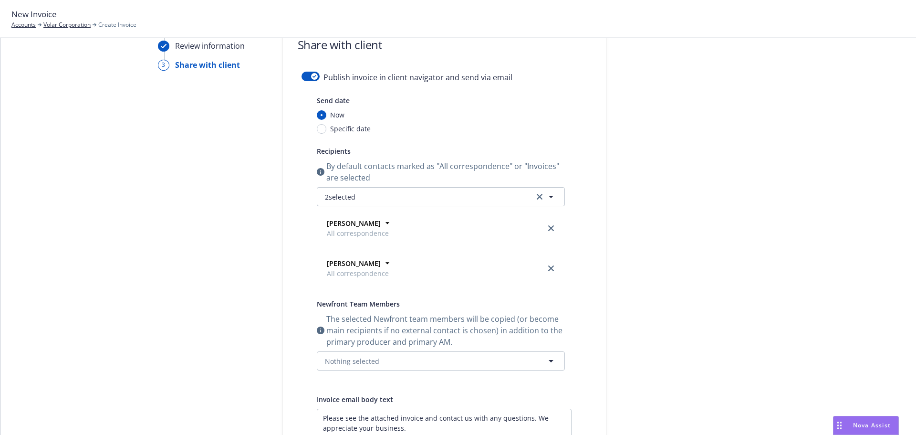
scroll to position [0, 0]
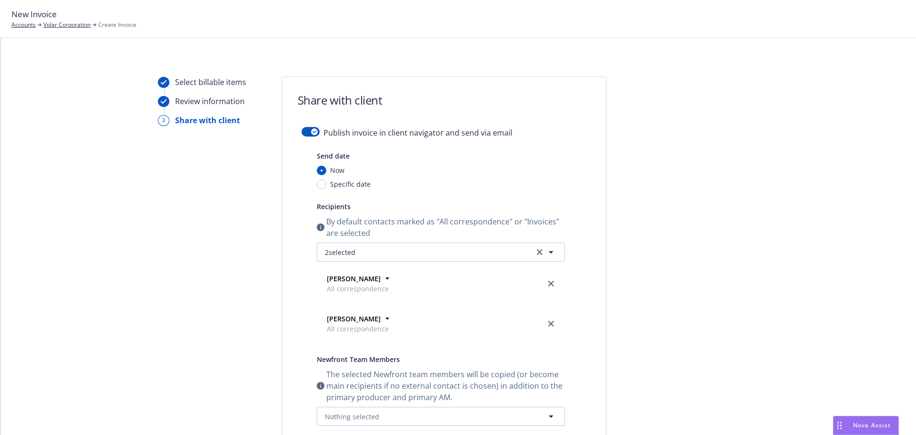
click at [309, 136] on div "Publish invoice in client navigator and send via email" at bounding box center [443, 138] width 285 height 23
click at [311, 130] on div "button" at bounding box center [314, 131] width 7 height 7
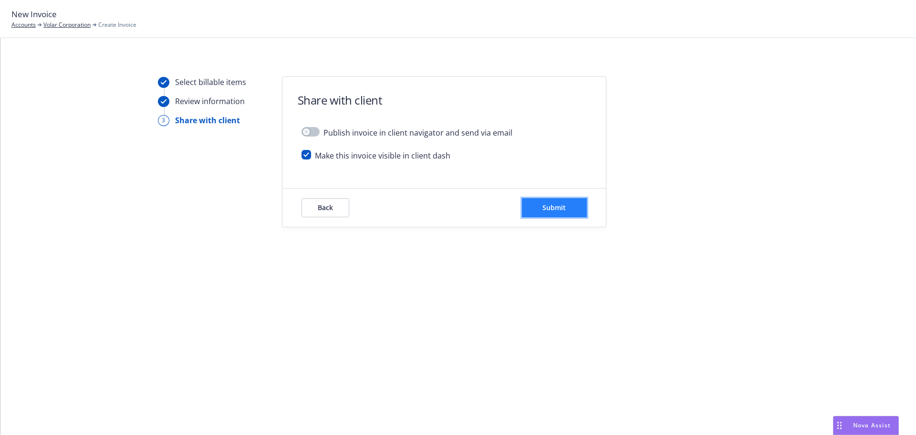
click at [564, 203] on span "Submit" at bounding box center [553, 207] width 23 height 9
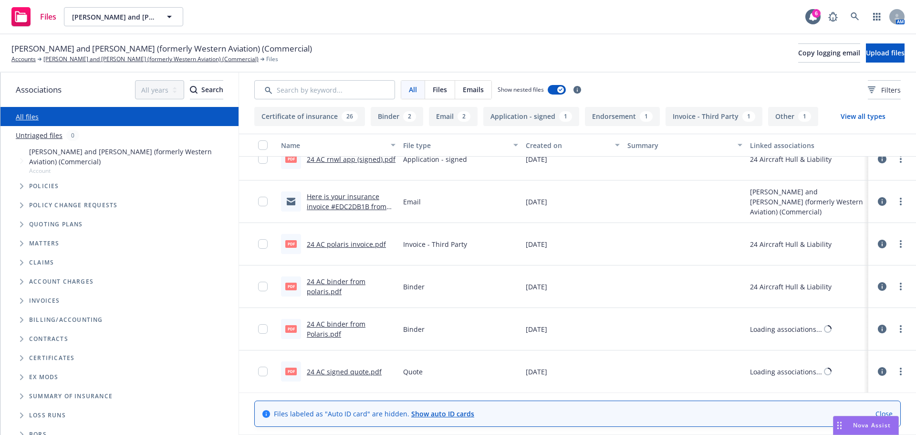
scroll to position [1321, 0]
click at [335, 333] on link "24 AC binder from Polaris.pdf" at bounding box center [336, 328] width 59 height 19
click at [329, 290] on link "24 AC binder from polaris.pdf" at bounding box center [336, 285] width 59 height 19
click at [369, 205] on link "Here is your insurance invoice #EDC2DB1B from Newfront" at bounding box center [347, 205] width 80 height 29
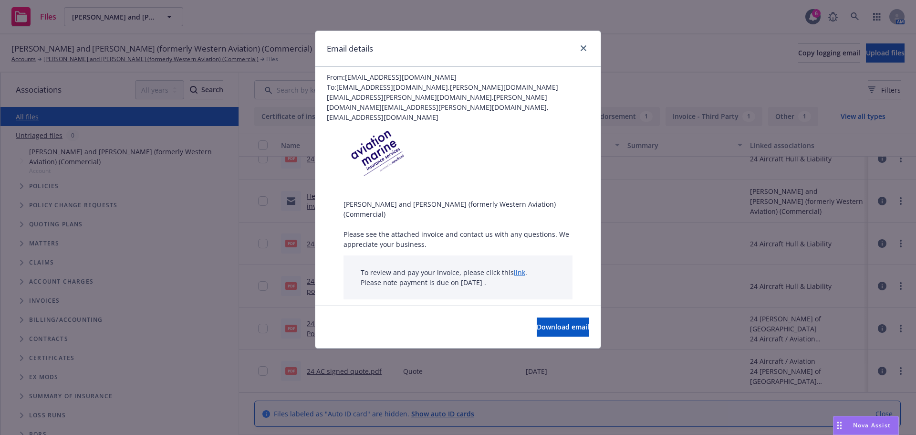
scroll to position [95, 0]
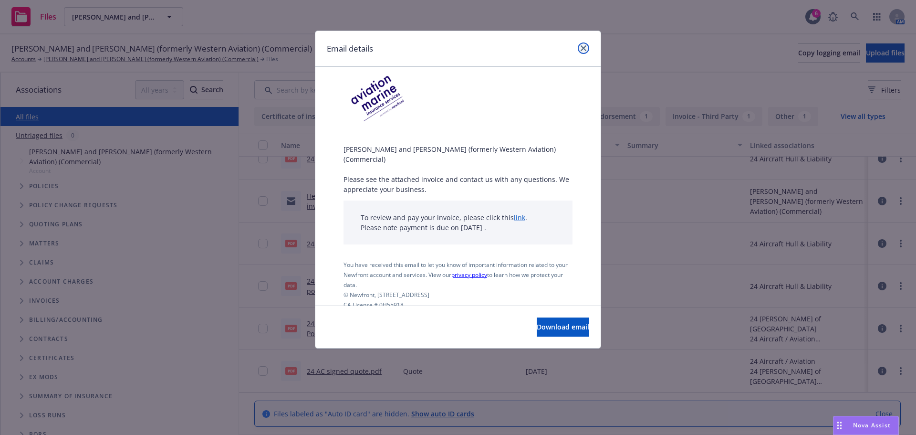
click at [581, 43] on link "close" at bounding box center [583, 47] width 11 height 11
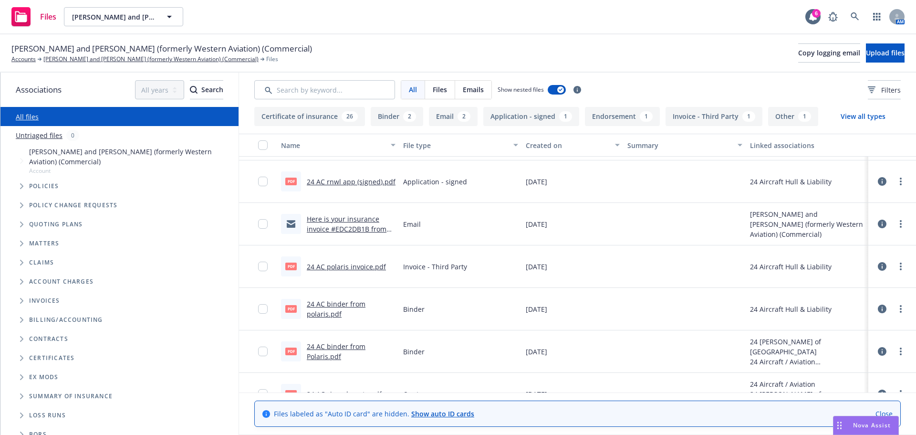
scroll to position [1321, 0]
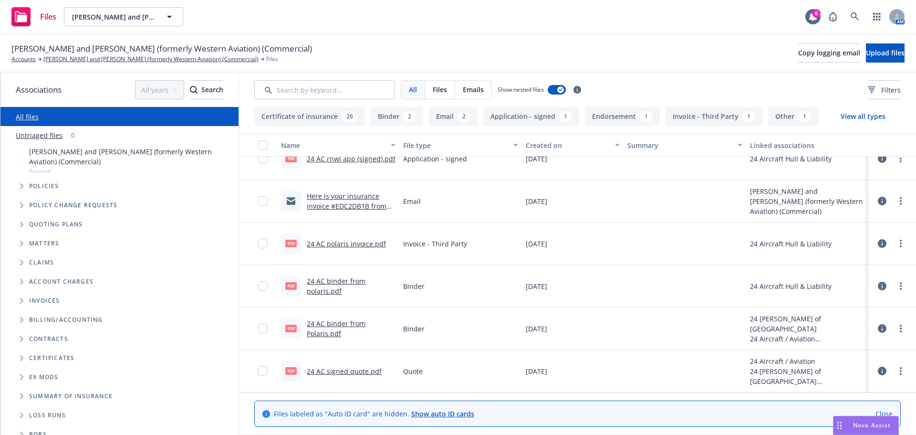
click at [341, 369] on link "24 AC signed quote.pdf" at bounding box center [344, 370] width 75 height 9
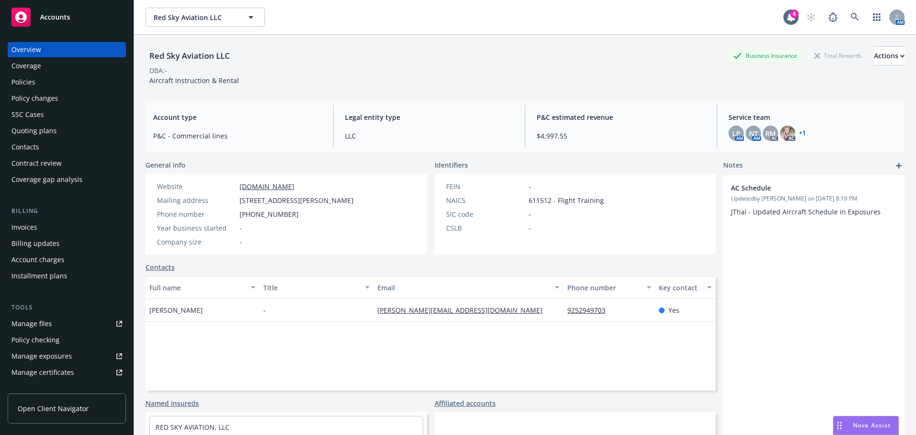
click at [723, 374] on div "AC Schedule Updated by [PERSON_NAME] on [DATE] 8:19 PM JThai - Updated Aircraft…" at bounding box center [813, 337] width 181 height 324
click at [714, 368] on div "General info Website [DOMAIN_NAME] Mailing address [STREET_ADDRESS][PERSON_NAME…" at bounding box center [524, 329] width 759 height 339
click at [16, 87] on div "Policies" at bounding box center [23, 81] width 24 height 15
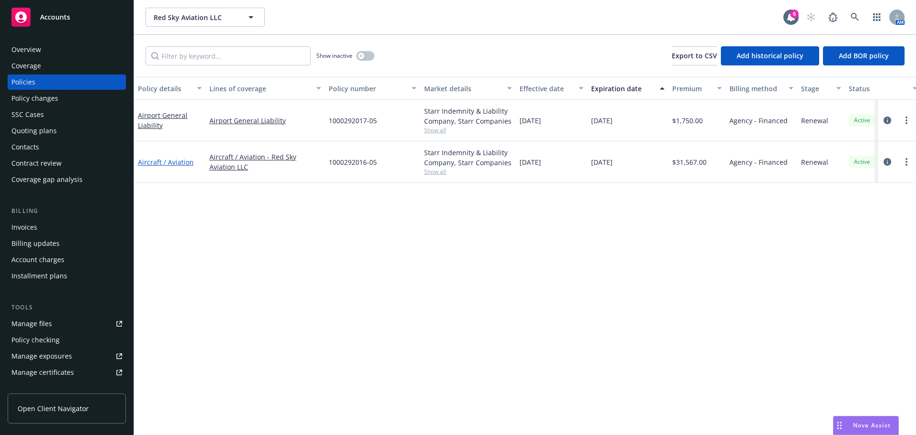
click at [163, 165] on link "Aircraft / Aviation" at bounding box center [166, 161] width 56 height 9
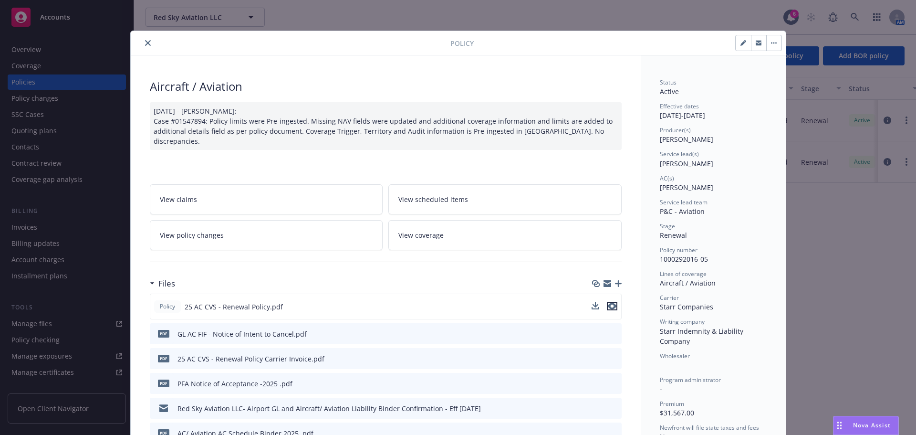
click at [610, 302] on icon "preview file" at bounding box center [612, 305] width 9 height 7
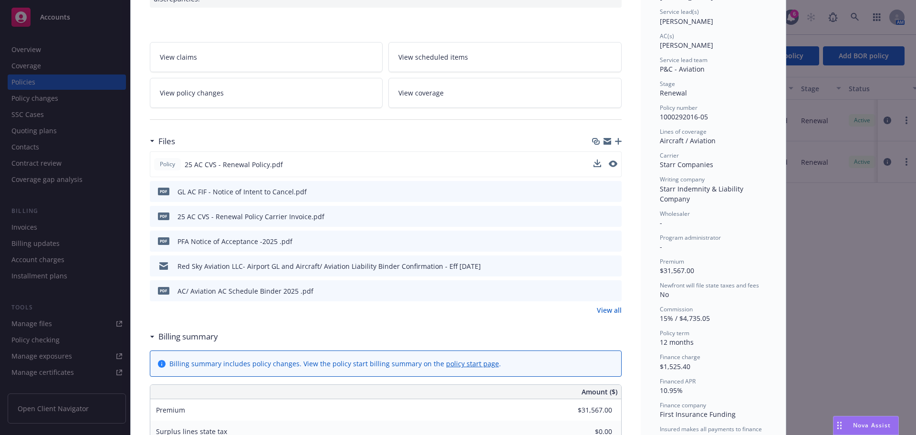
scroll to position [143, 0]
click at [612, 286] on icon "preview file" at bounding box center [612, 289] width 9 height 7
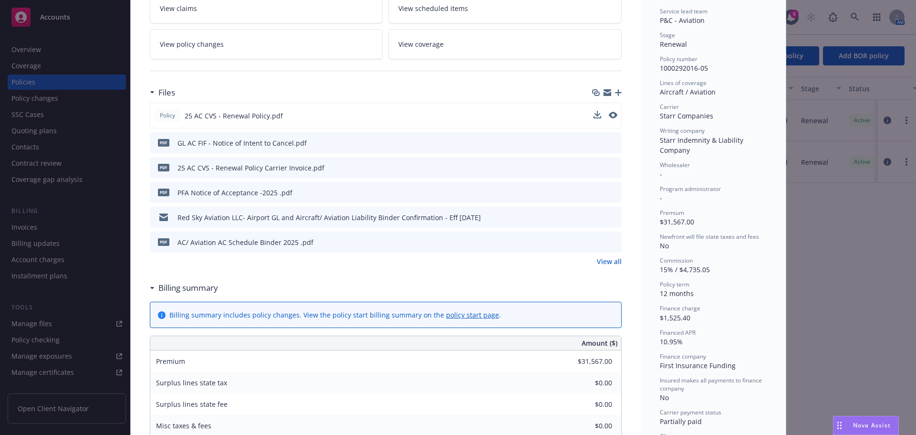
click at [612, 238] on icon "preview file" at bounding box center [612, 241] width 9 height 7
click at [610, 256] on link "View all" at bounding box center [609, 261] width 25 height 10
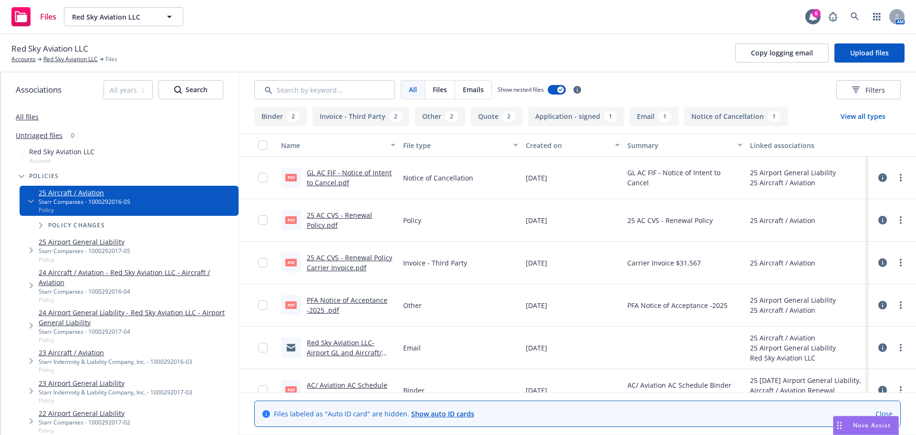
click at [322, 213] on link "25 AC CVS - Renewal Policy.pdf" at bounding box center [339, 219] width 65 height 19
click at [62, 57] on link "Red Sky Aviation LLC" at bounding box center [70, 59] width 54 height 9
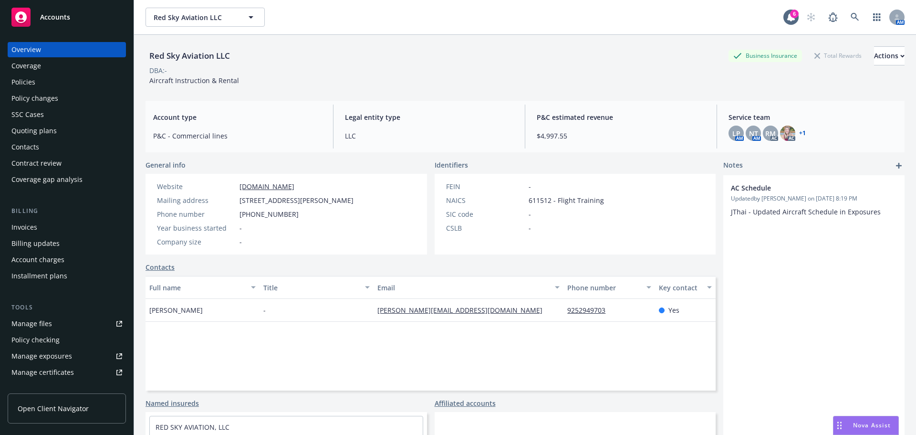
click at [56, 84] on div "Policies" at bounding box center [66, 81] width 111 height 15
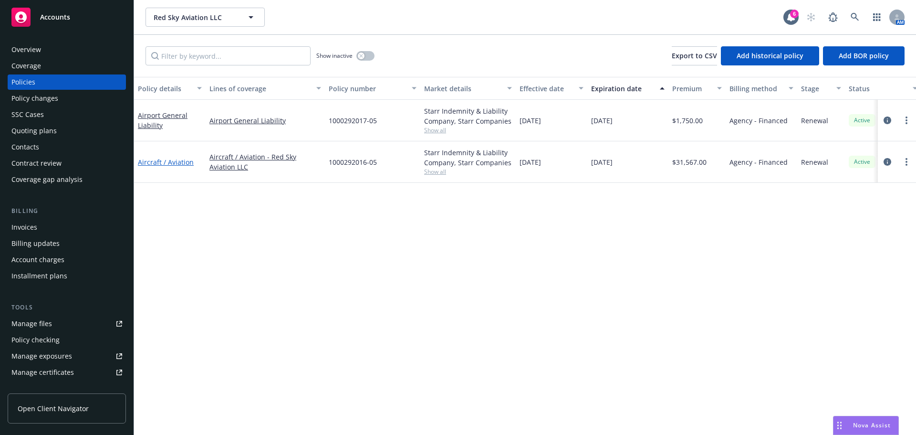
click at [179, 164] on link "Aircraft / Aviation" at bounding box center [166, 161] width 56 height 9
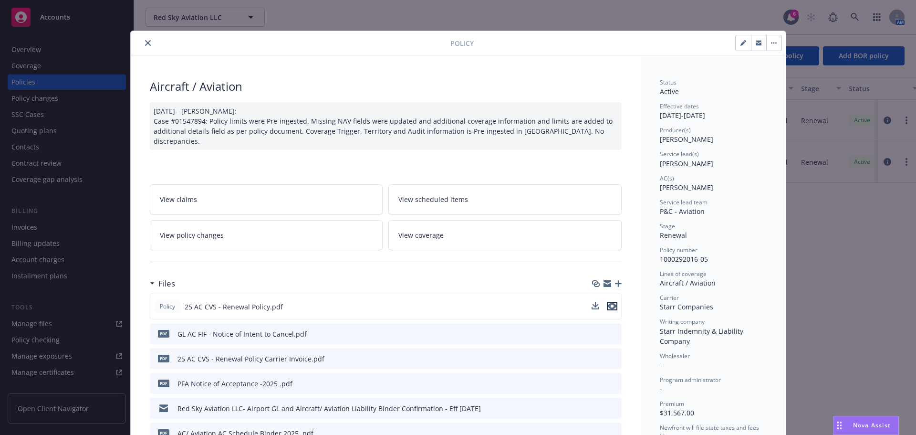
click at [608, 302] on icon "preview file" at bounding box center [612, 305] width 9 height 7
